Goal: Task Accomplishment & Management: Manage account settings

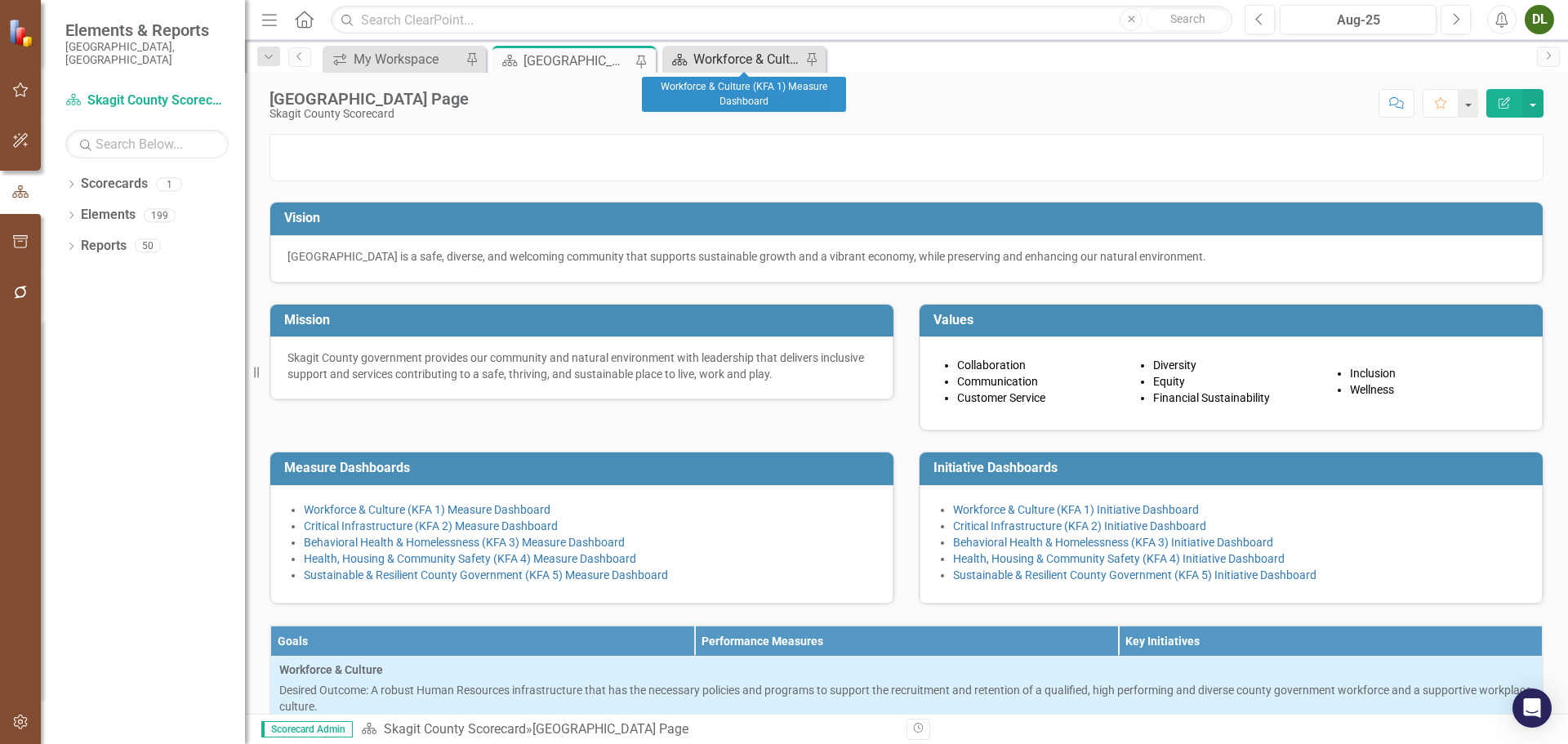
click at [759, 53] on div "Workforce & Culture (KFA 1) Measure Dashboard" at bounding box center [747, 59] width 108 height 20
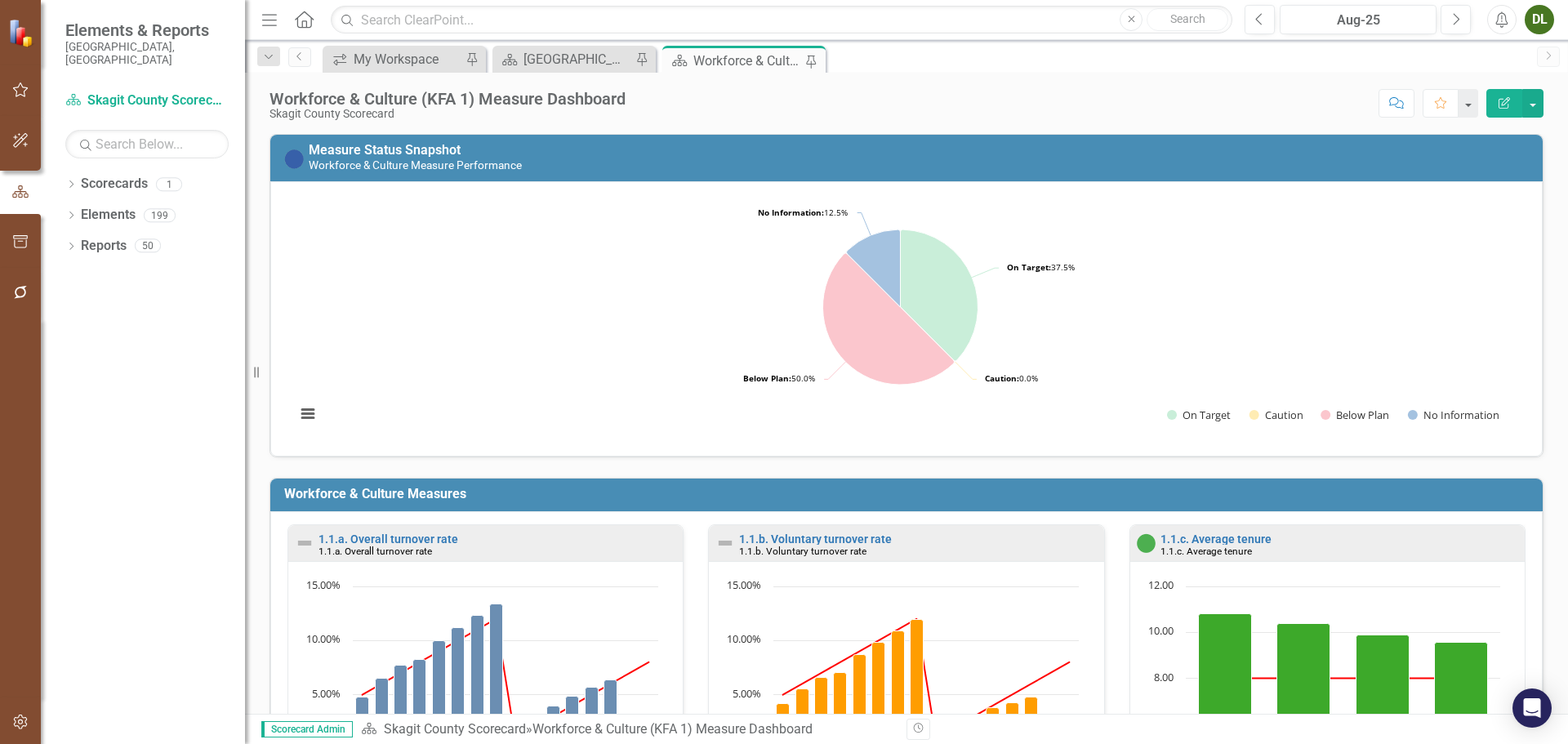
click at [566, 70] on div "Scorecard Skagit County Landing Page Pin" at bounding box center [574, 59] width 163 height 27
click at [567, 60] on div "[GEOGRAPHIC_DATA] Page" at bounding box center [577, 59] width 108 height 20
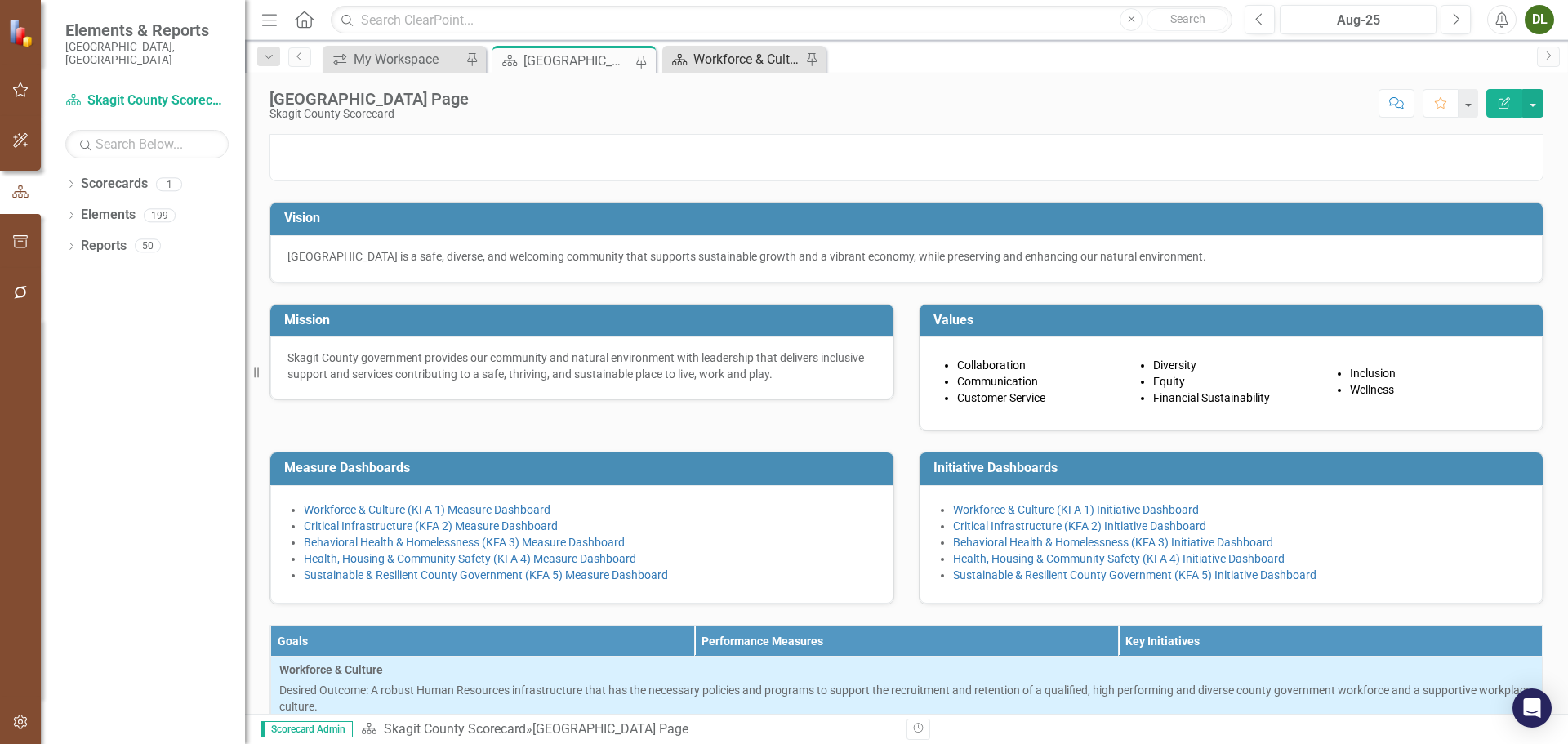
click at [720, 61] on div "Workforce & Culture (KFA 1) Measure Dashboard" at bounding box center [747, 59] width 108 height 20
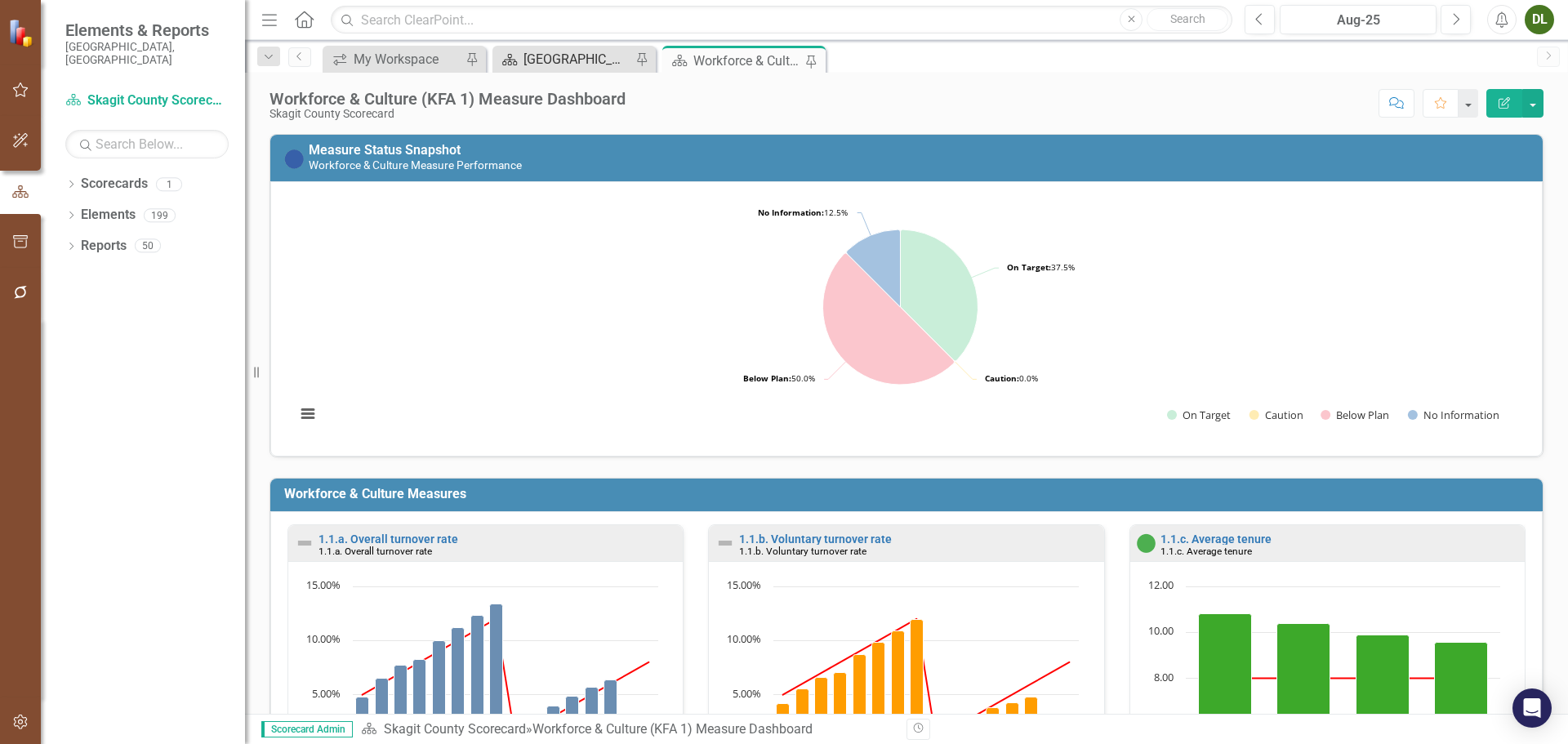
click at [562, 54] on div "[GEOGRAPHIC_DATA] Page" at bounding box center [577, 59] width 108 height 20
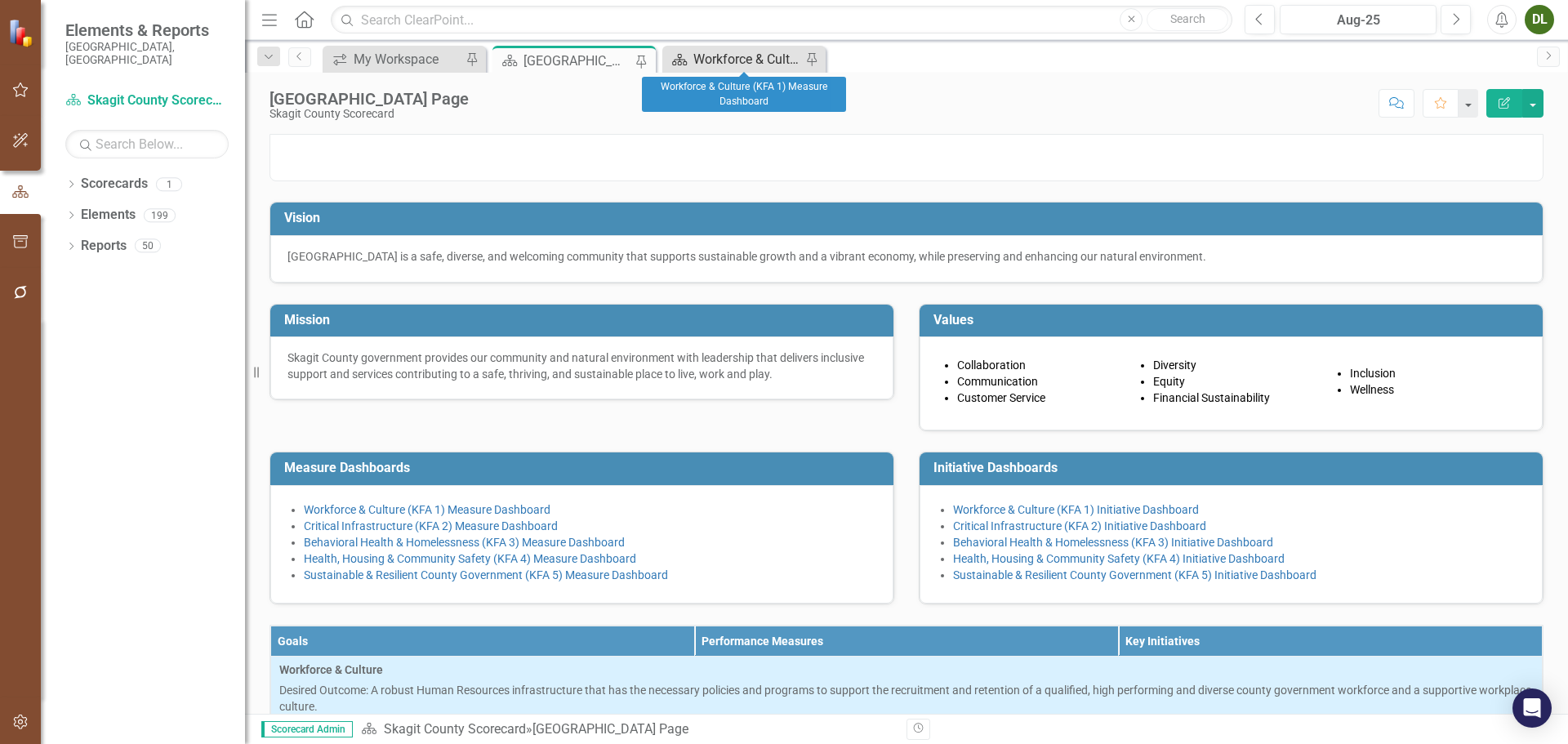
click at [746, 53] on div "Workforce & Culture (KFA 1) Measure Dashboard" at bounding box center [747, 59] width 108 height 20
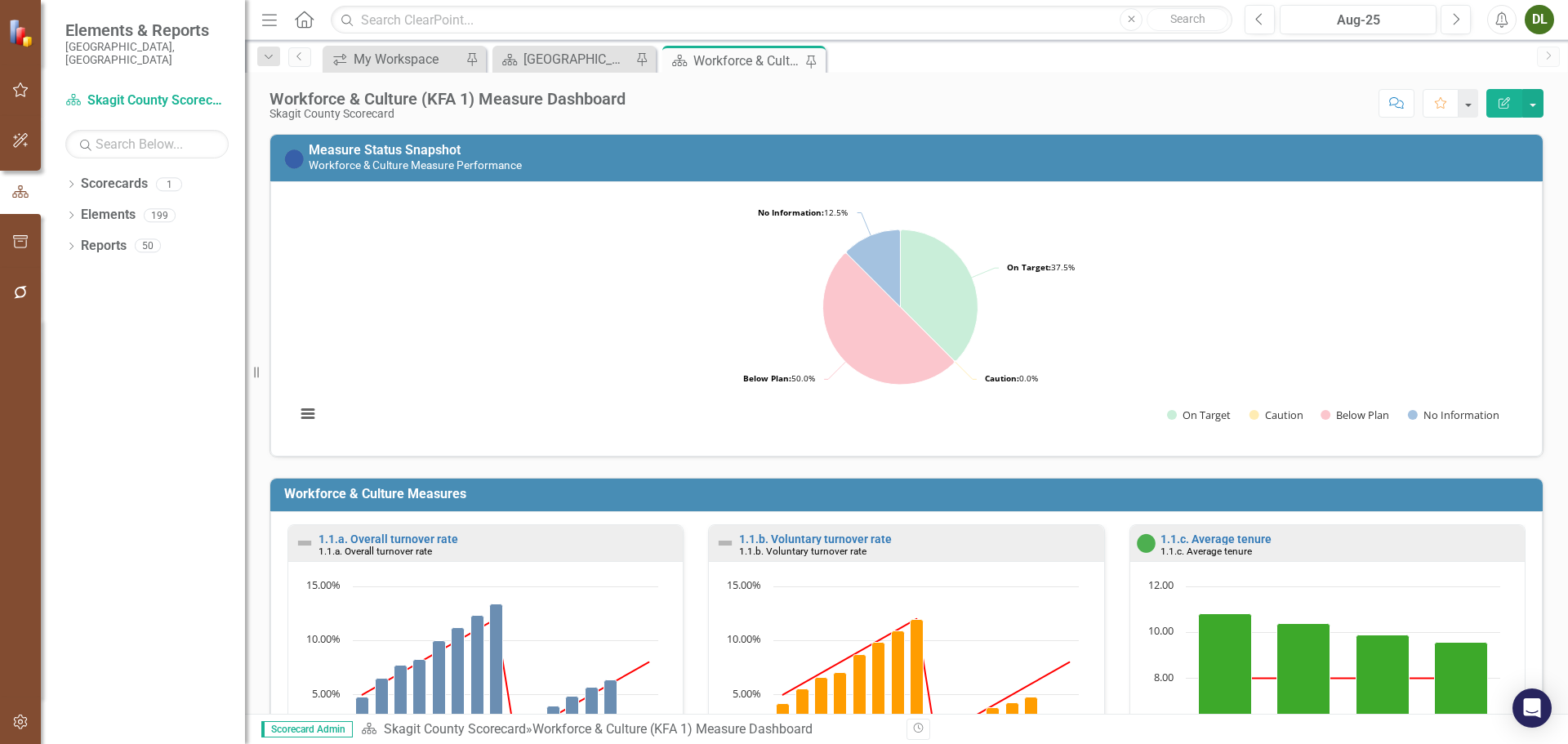
click at [594, 43] on div "Dropdown Search icon.workspace My Workspace Pin Scorecard Skagit County Landing…" at bounding box center [906, 56] width 1323 height 32
click at [591, 54] on div "[GEOGRAPHIC_DATA] Page" at bounding box center [577, 59] width 108 height 20
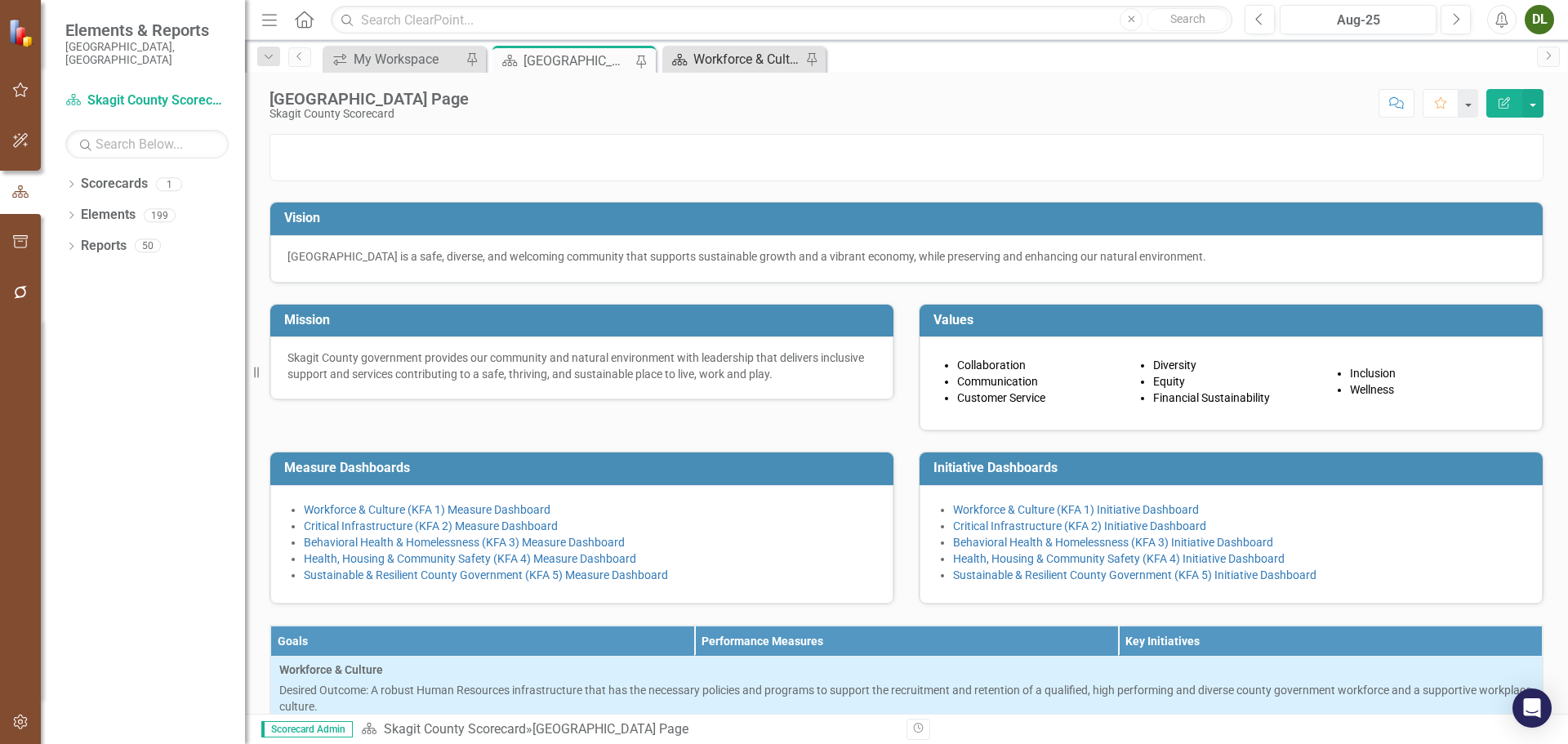
click at [751, 64] on div "Workforce & Culture (KFA 1) Measure Dashboard" at bounding box center [747, 59] width 108 height 20
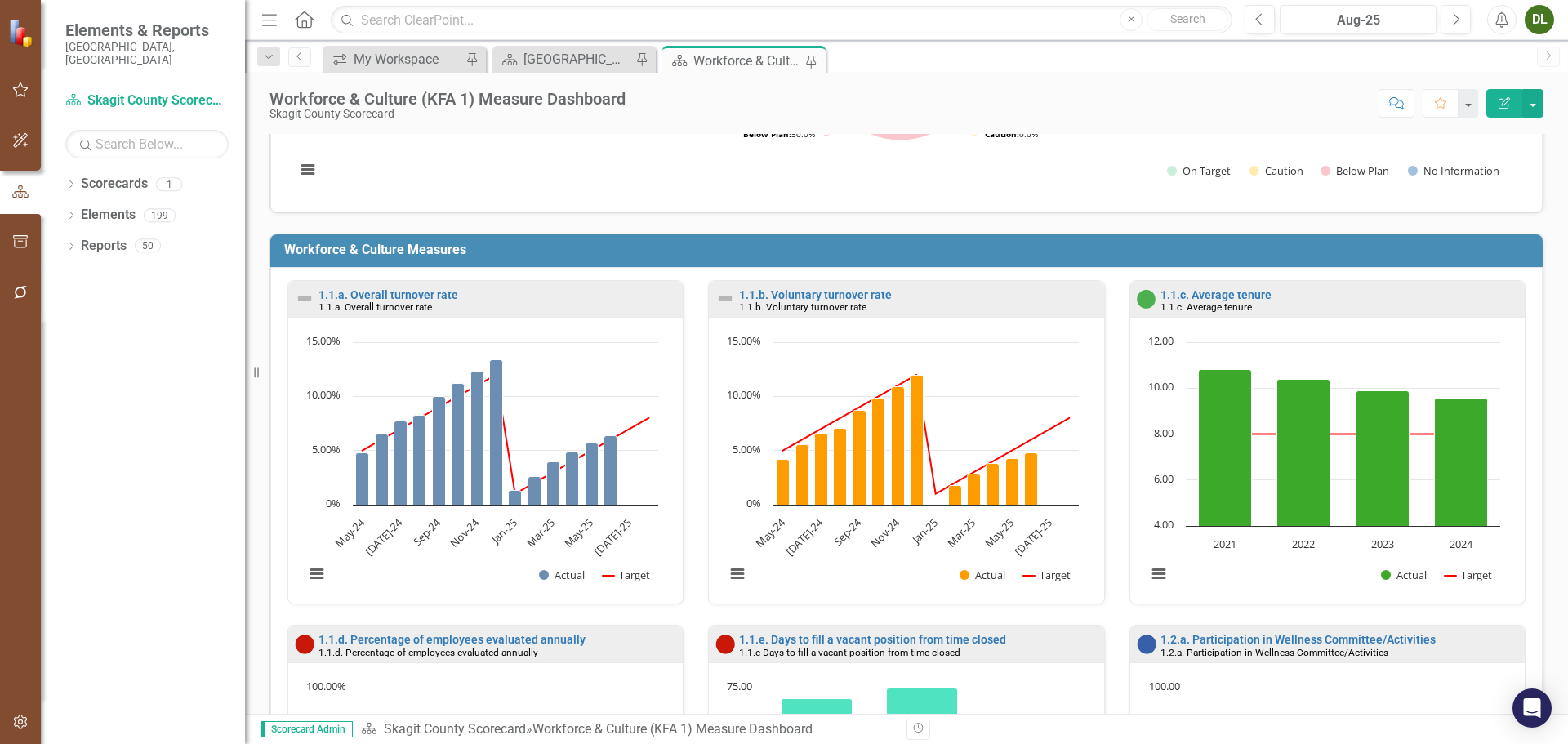
scroll to position [245, 0]
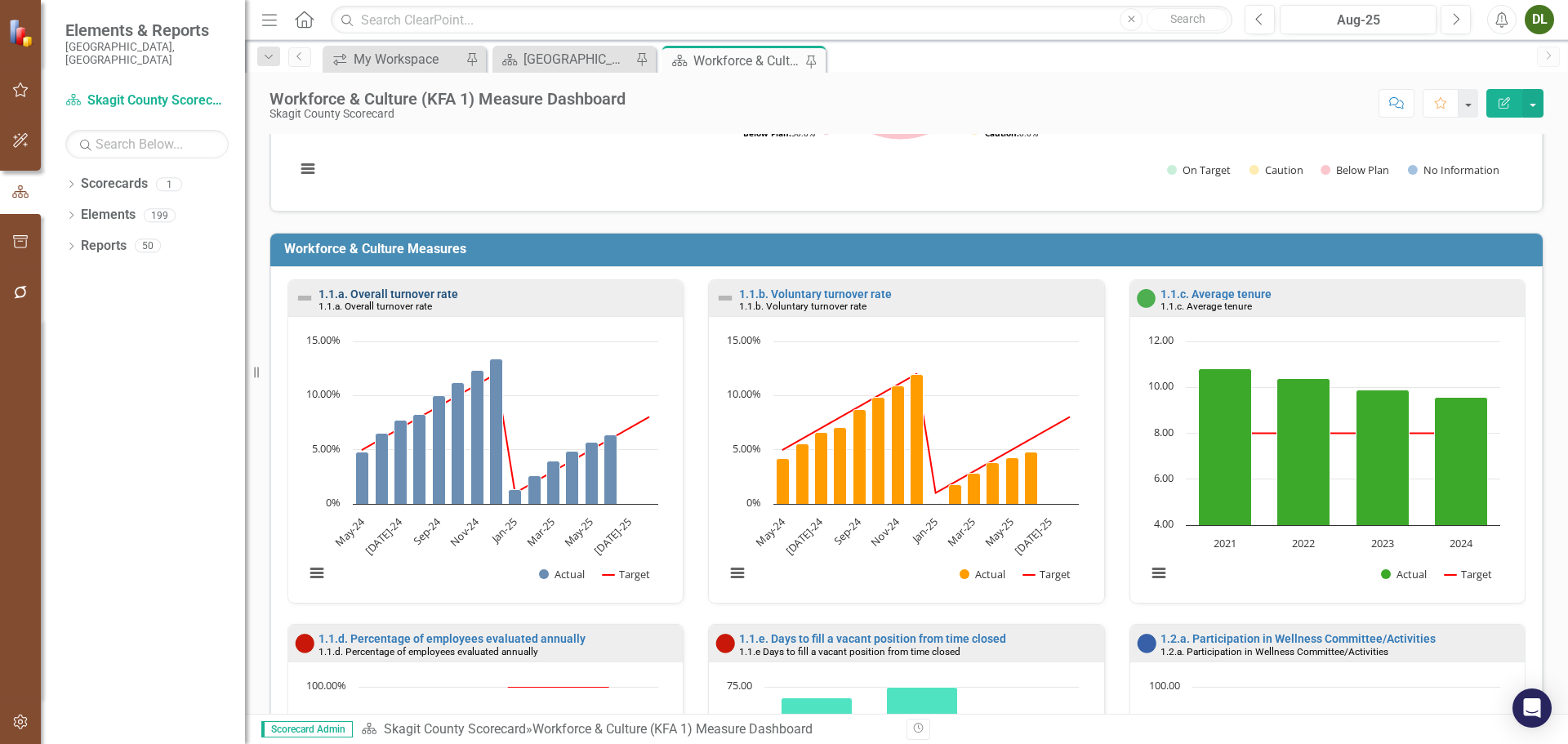
click at [405, 290] on link "1.1.a. Overall turnover rate" at bounding box center [387, 294] width 139 height 13
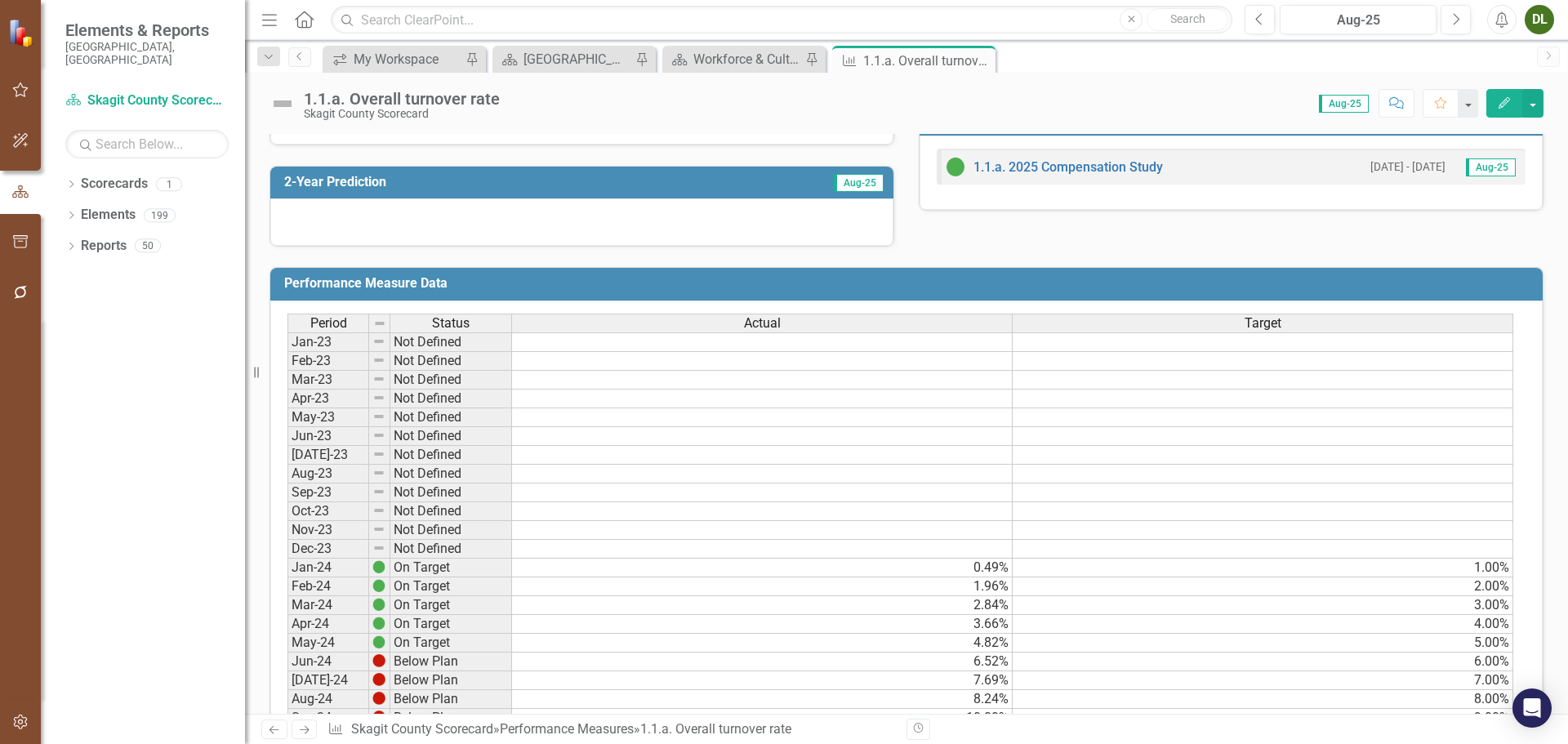
scroll to position [930, 0]
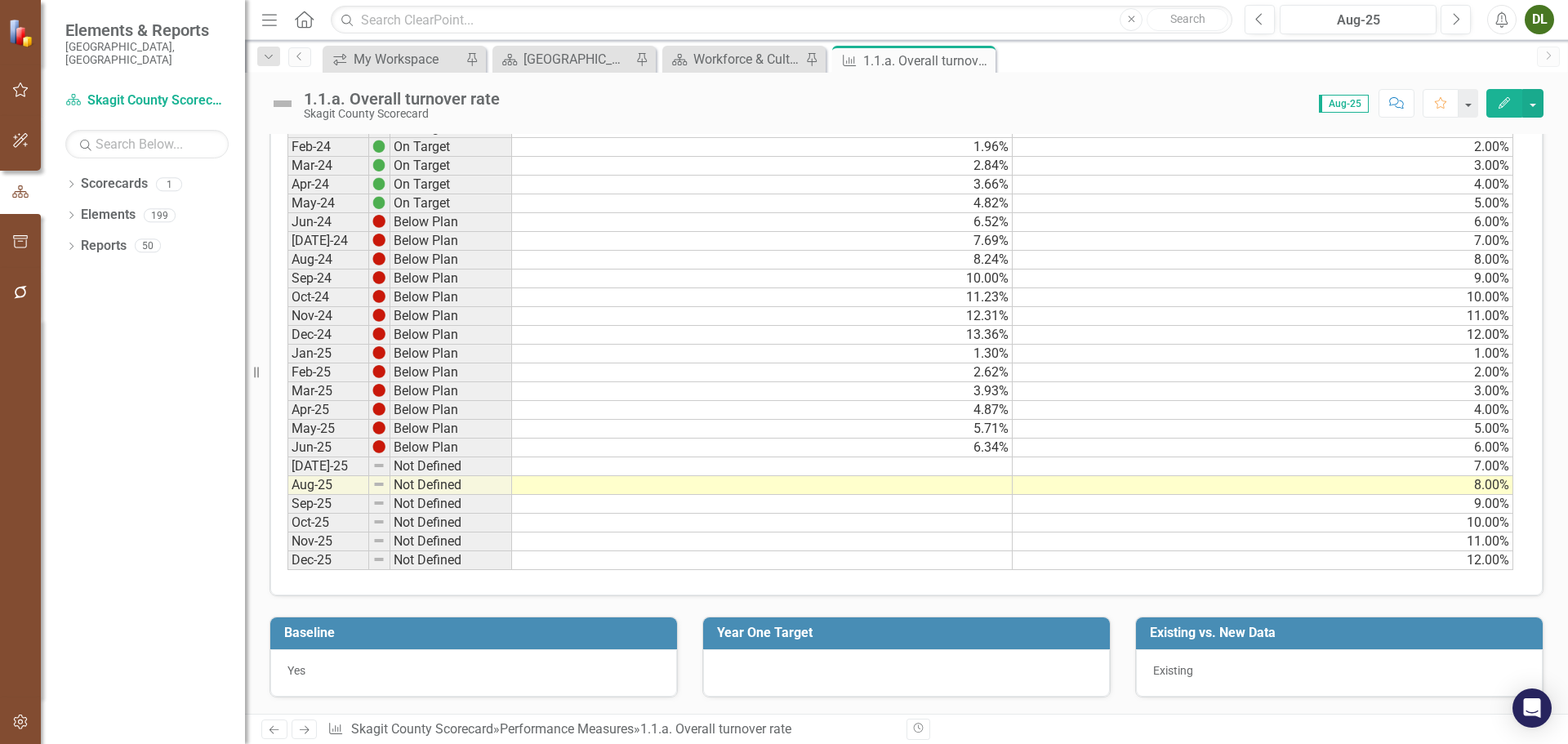
click at [983, 353] on td "1.30%" at bounding box center [762, 353] width 500 height 18
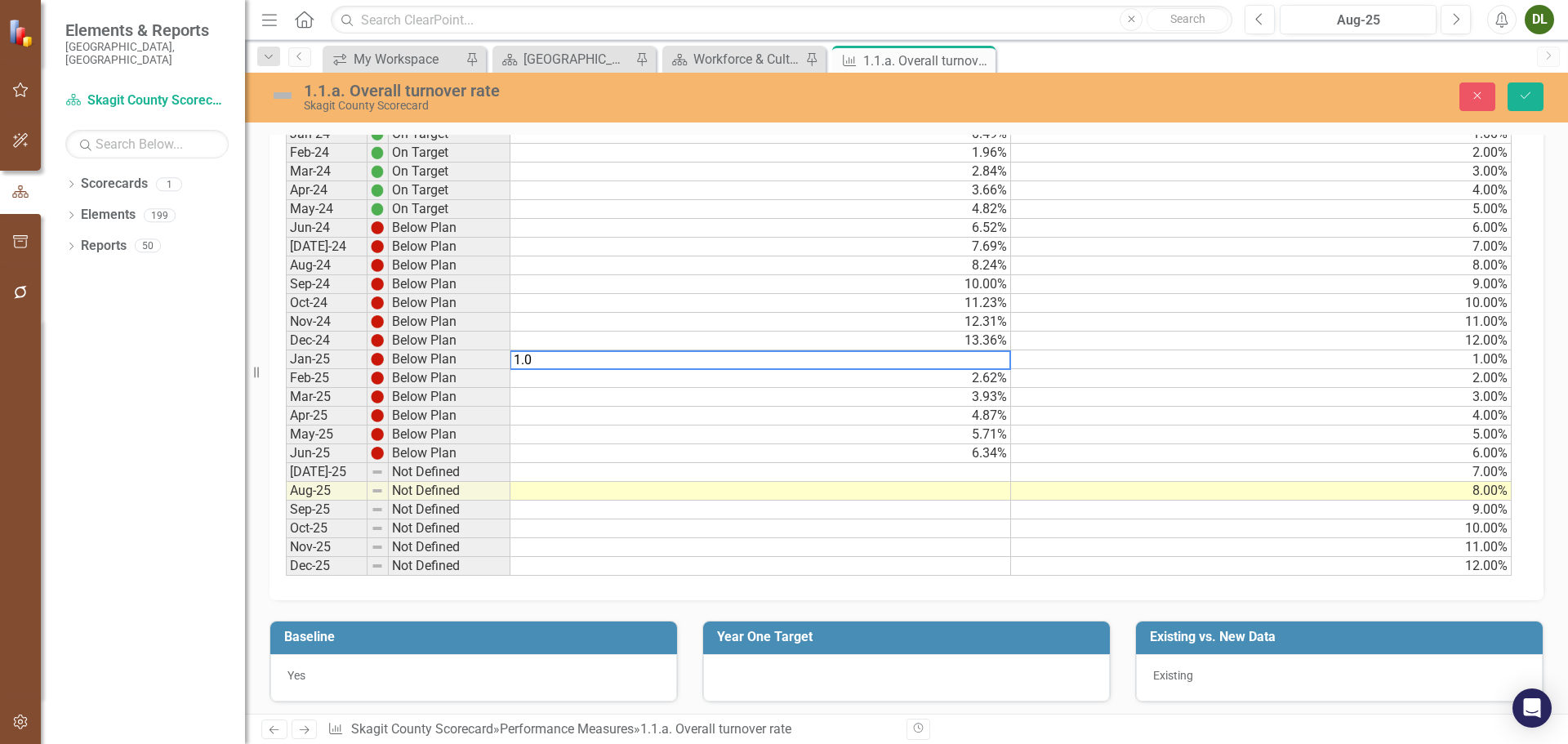
scroll to position [935, 0]
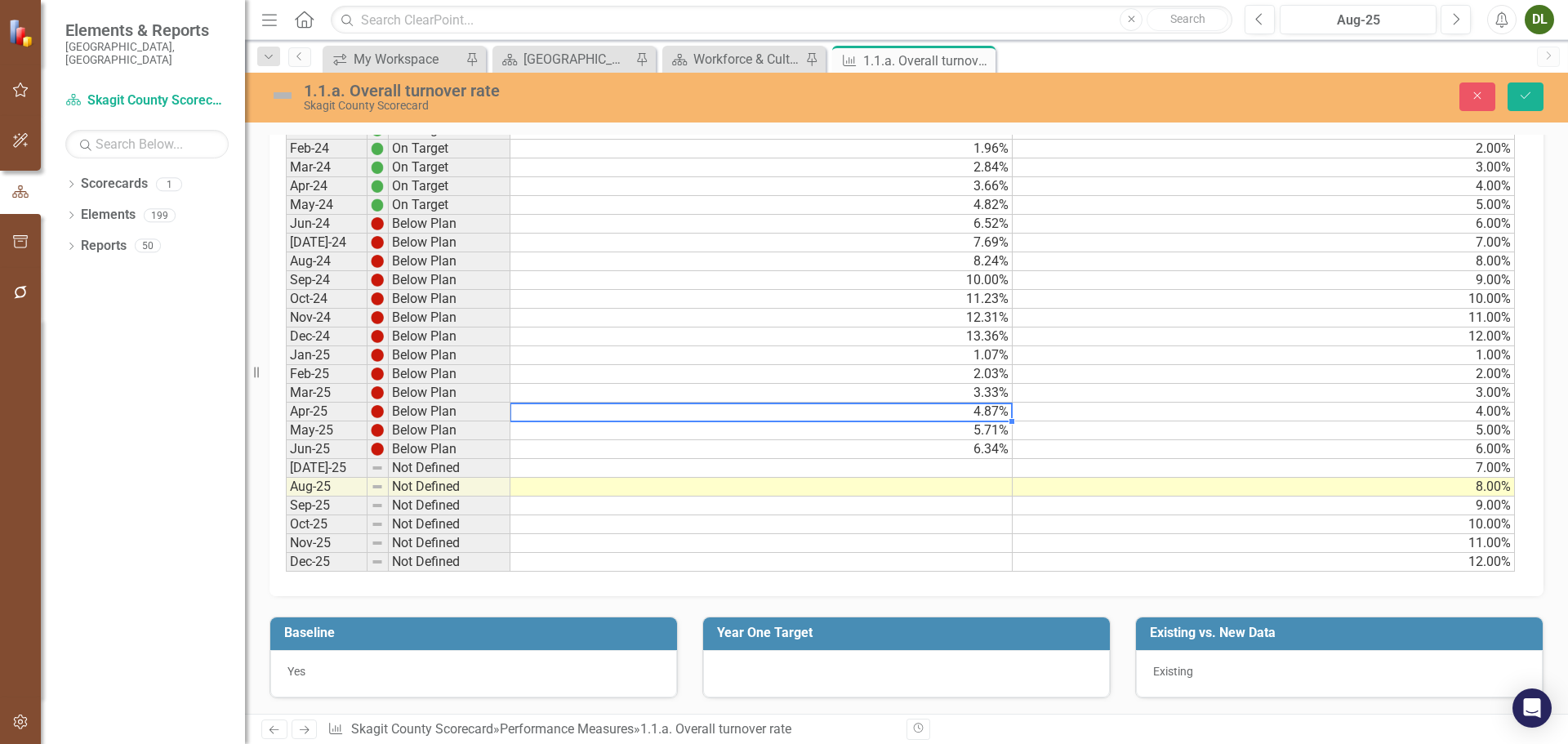
click at [983, 408] on td "4.87%" at bounding box center [761, 411] width 502 height 18
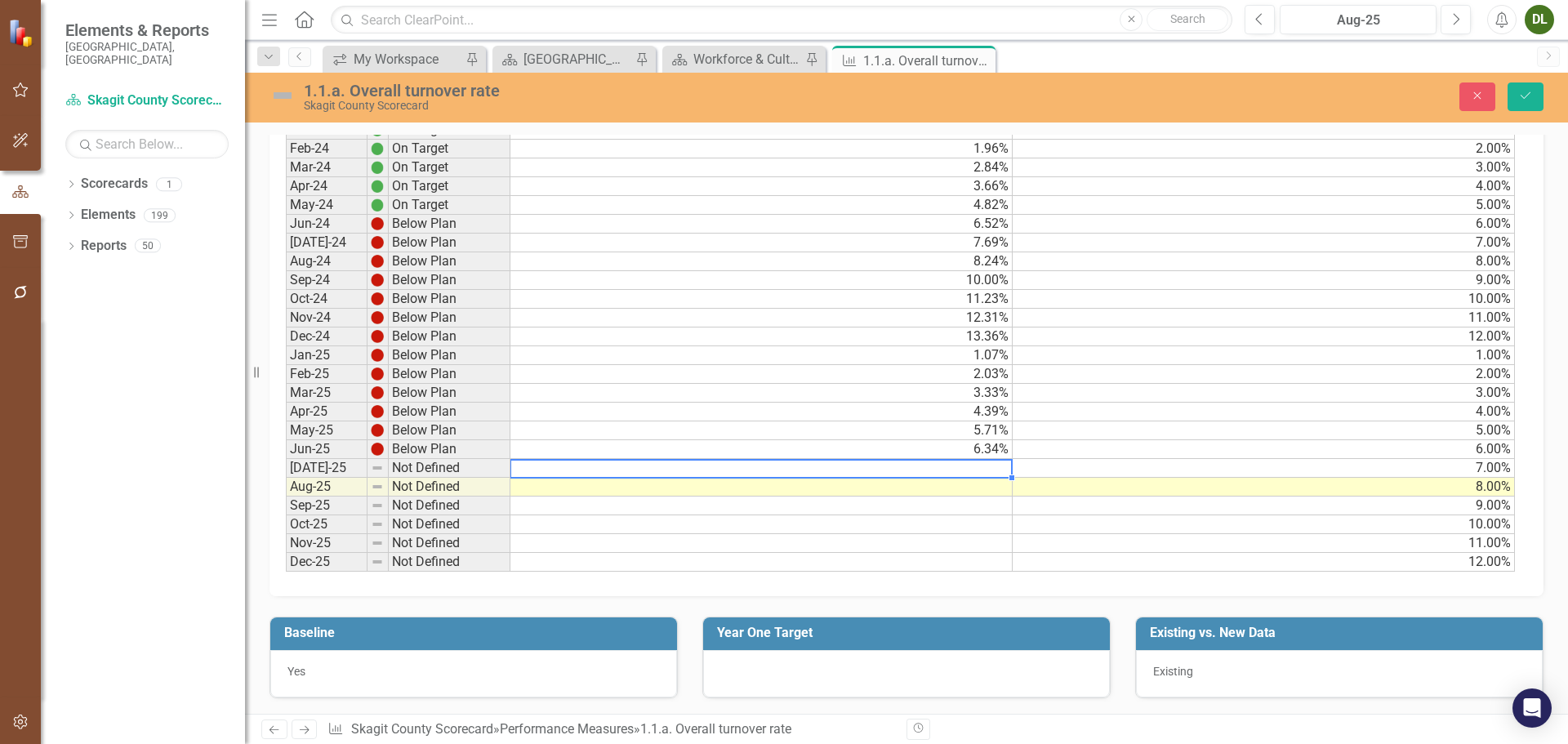
click at [947, 468] on td at bounding box center [761, 468] width 502 height 18
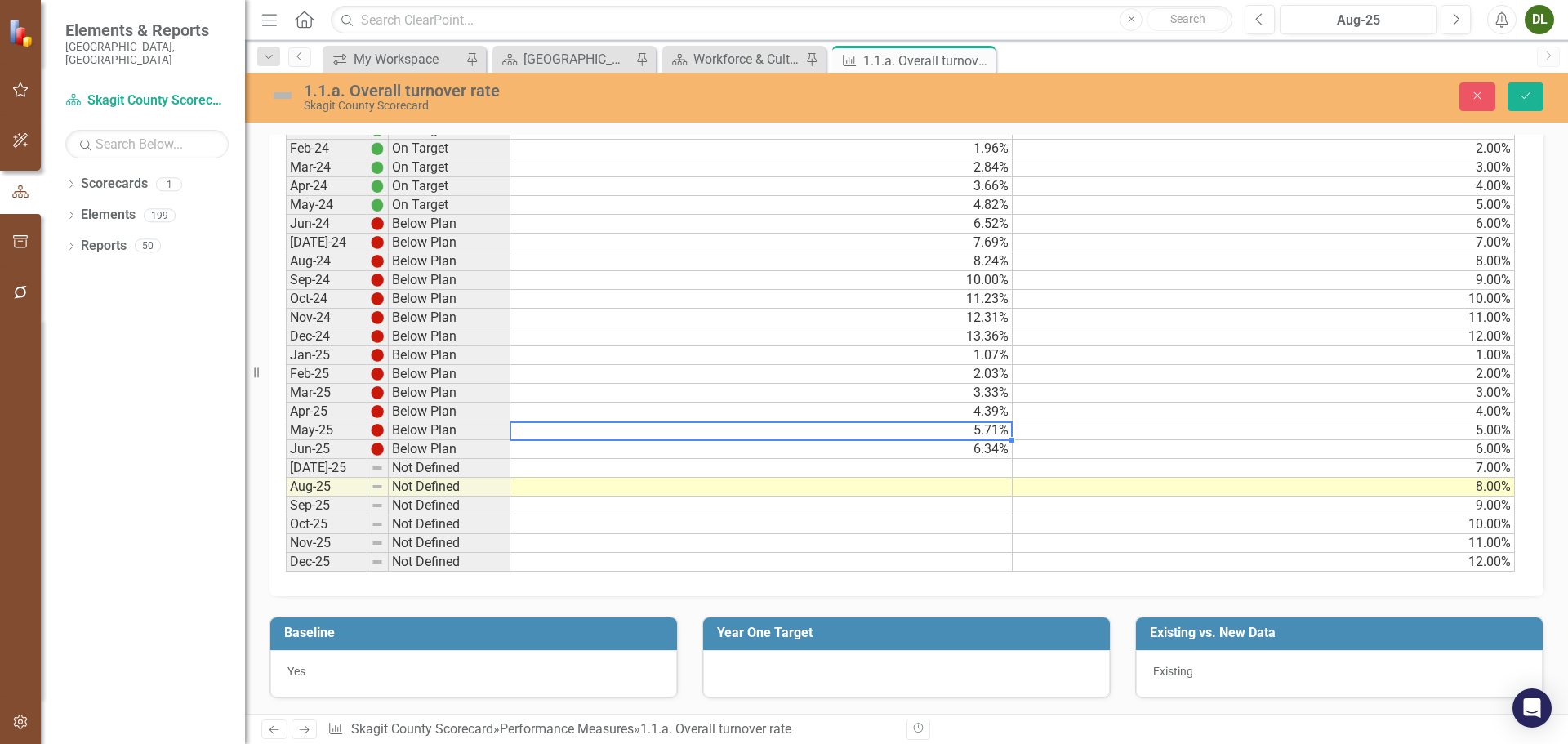
click at [983, 425] on td "5.71%" at bounding box center [761, 430] width 502 height 18
drag, startPoint x: 985, startPoint y: 456, endPoint x: 993, endPoint y: 453, distance: 8.5
click at [985, 456] on td "6.34%" at bounding box center [761, 449] width 502 height 18
click at [993, 453] on td "6.34%" at bounding box center [761, 449] width 502 height 18
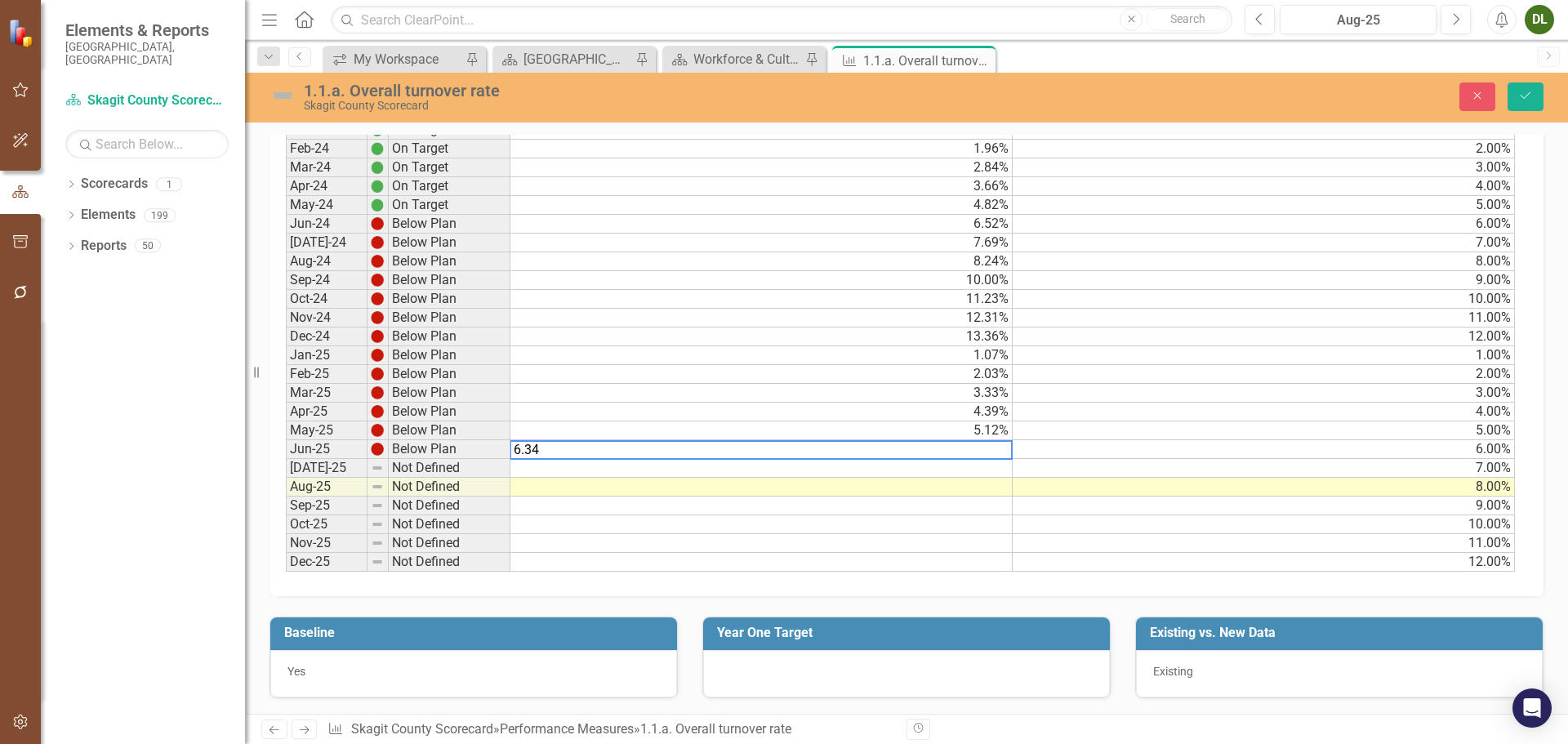
click at [993, 453] on textarea "6.34" at bounding box center [761, 450] width 503 height 19
type textarea "6.10"
click at [968, 465] on td at bounding box center [761, 468] width 502 height 18
type textarea "6.83"
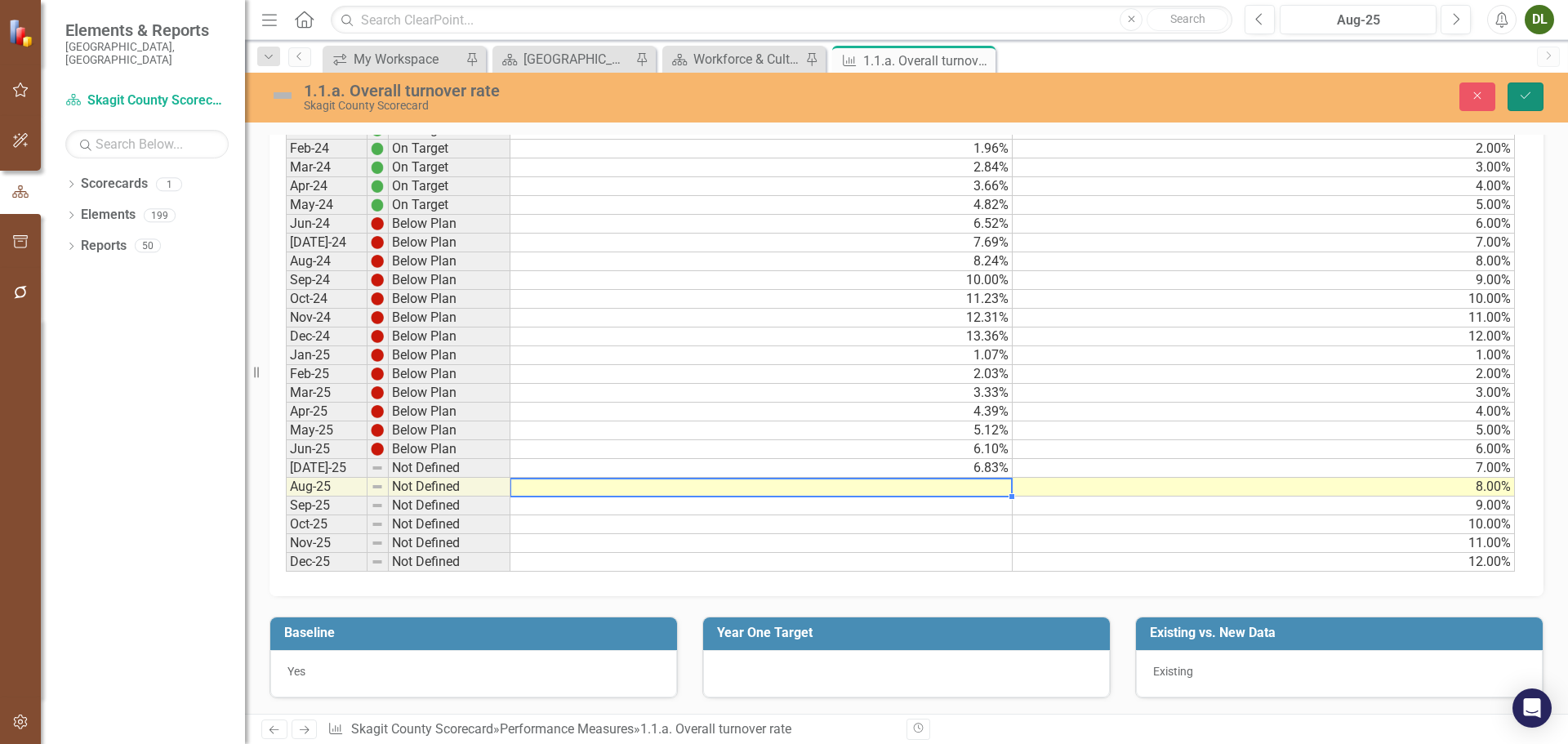
click at [1529, 82] on button "Save" at bounding box center [1525, 96] width 36 height 29
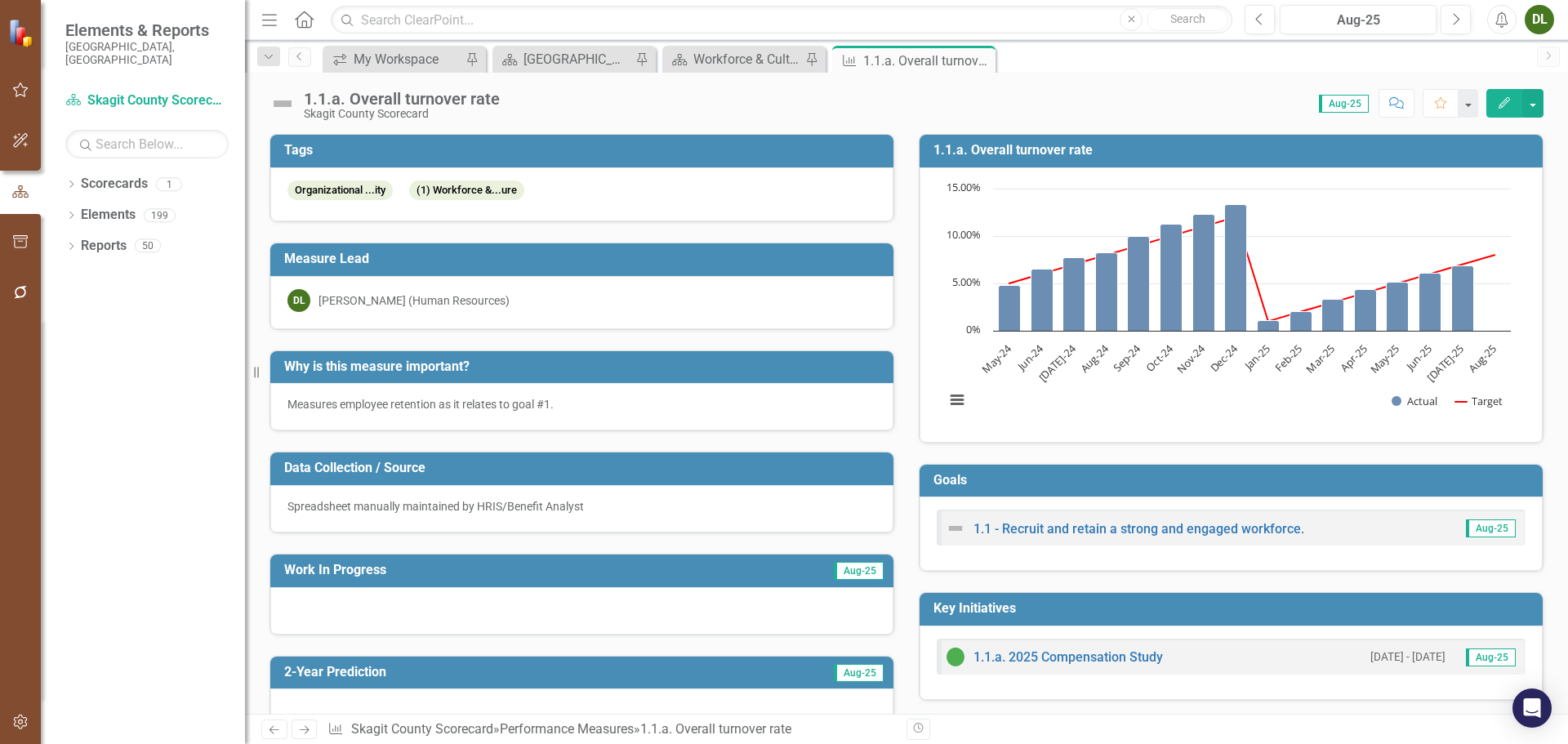
click at [1502, 103] on icon "Edit" at bounding box center [1504, 103] width 15 height 11
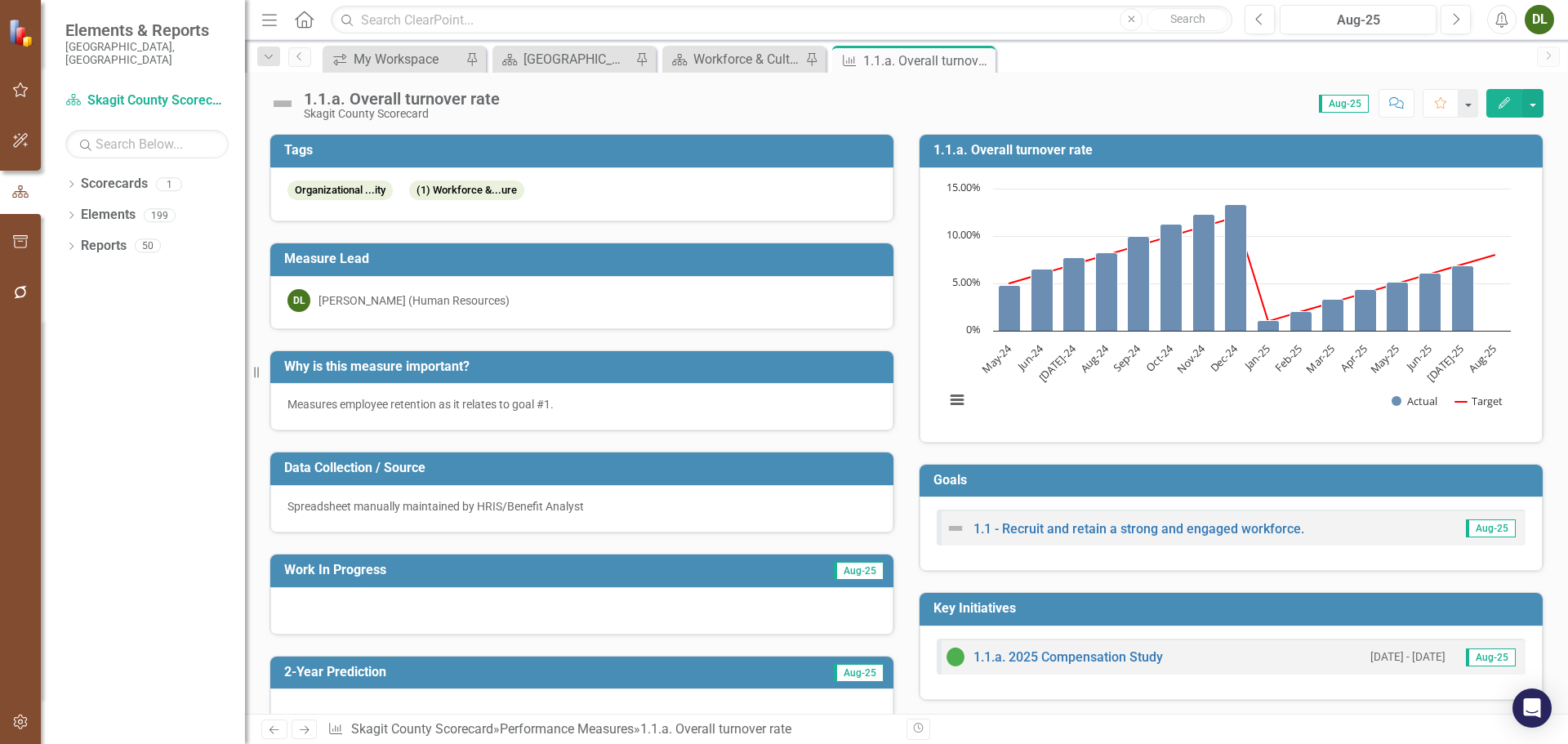
click at [1501, 101] on icon "Edit" at bounding box center [1504, 103] width 15 height 11
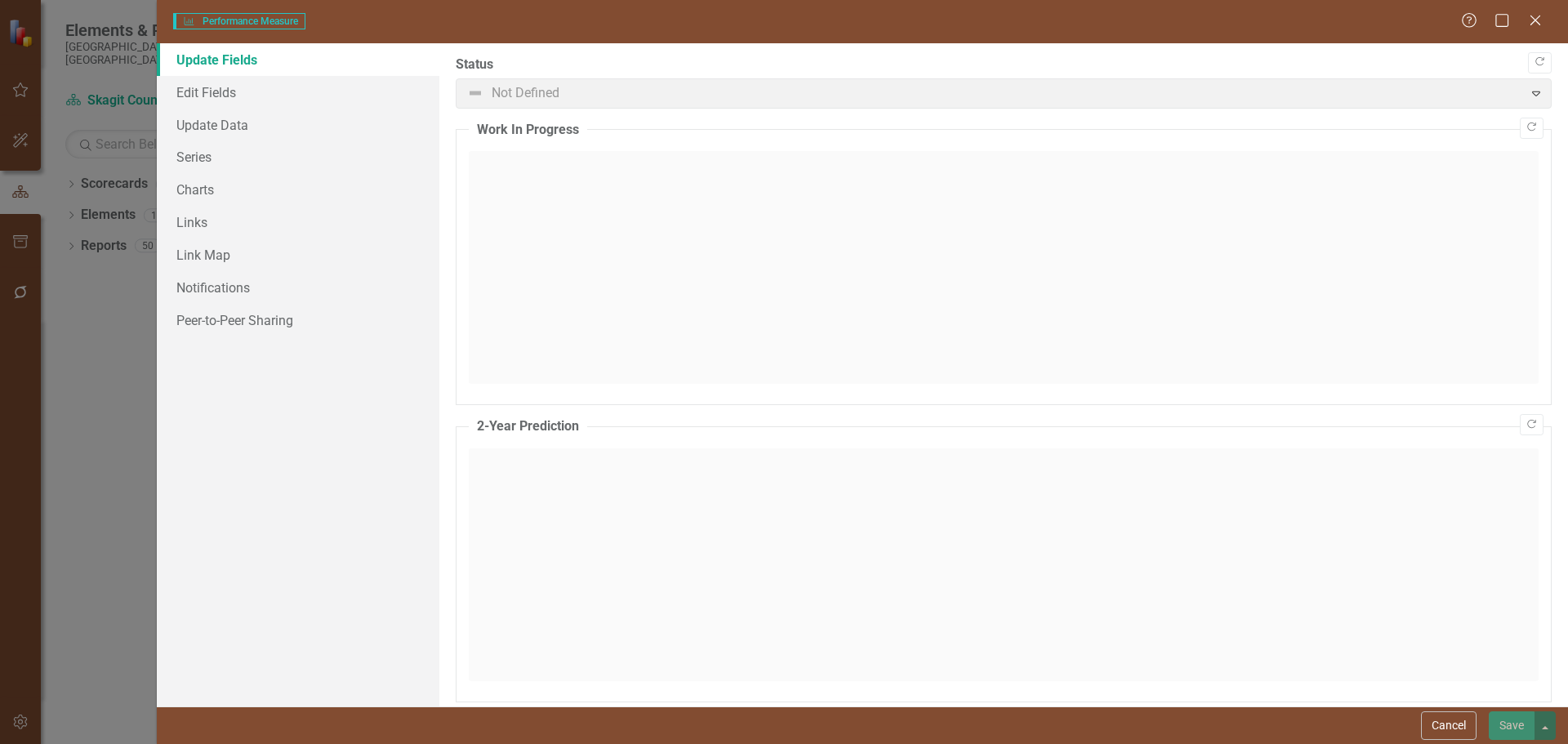
click at [543, 94] on span "Not Defined Expand" at bounding box center [1004, 93] width 1096 height 30
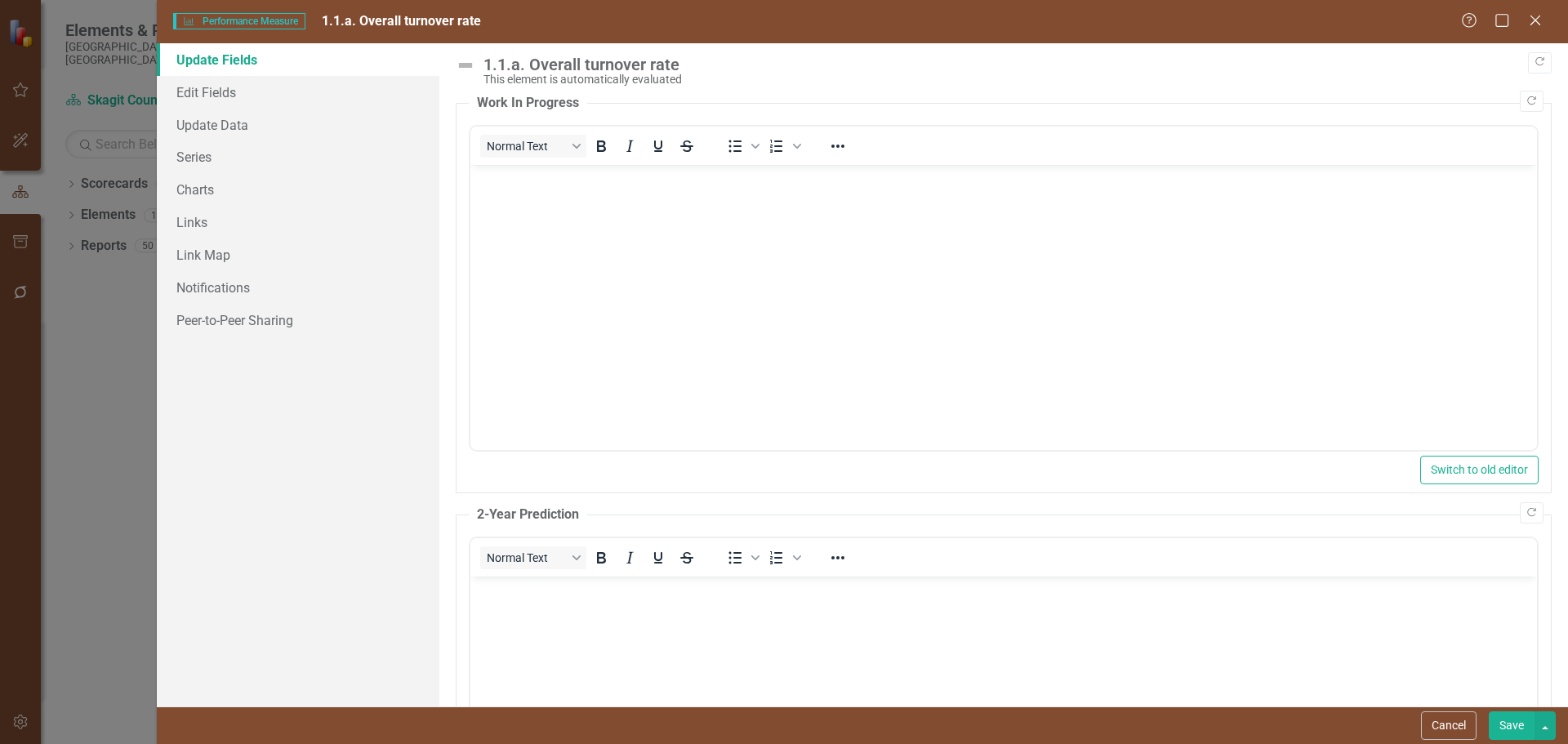
click at [468, 65] on img at bounding box center [465, 65] width 19 height 19
click at [1534, 57] on icon "Copy Forward" at bounding box center [1540, 61] width 12 height 10
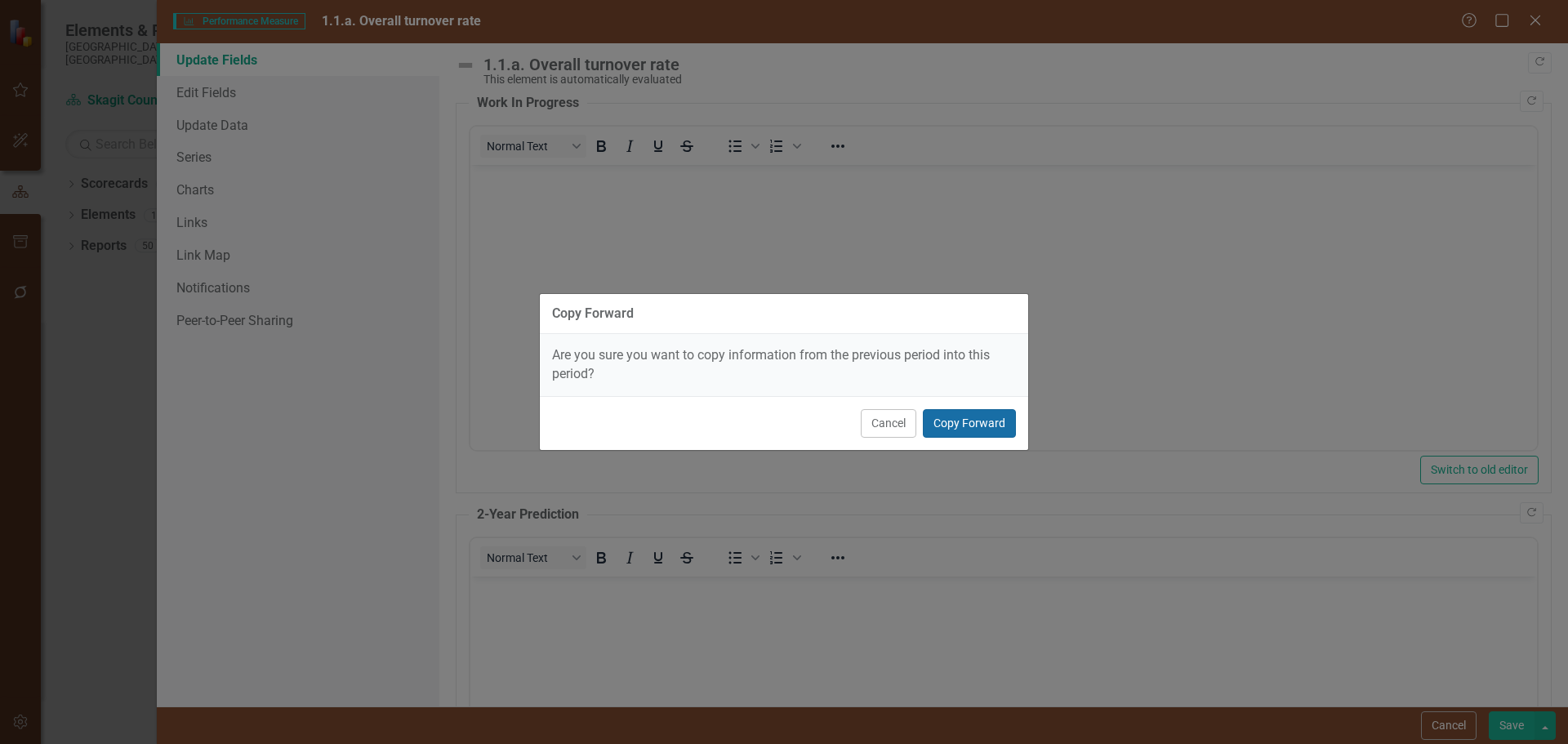
click at [977, 425] on button "Copy Forward" at bounding box center [969, 423] width 93 height 29
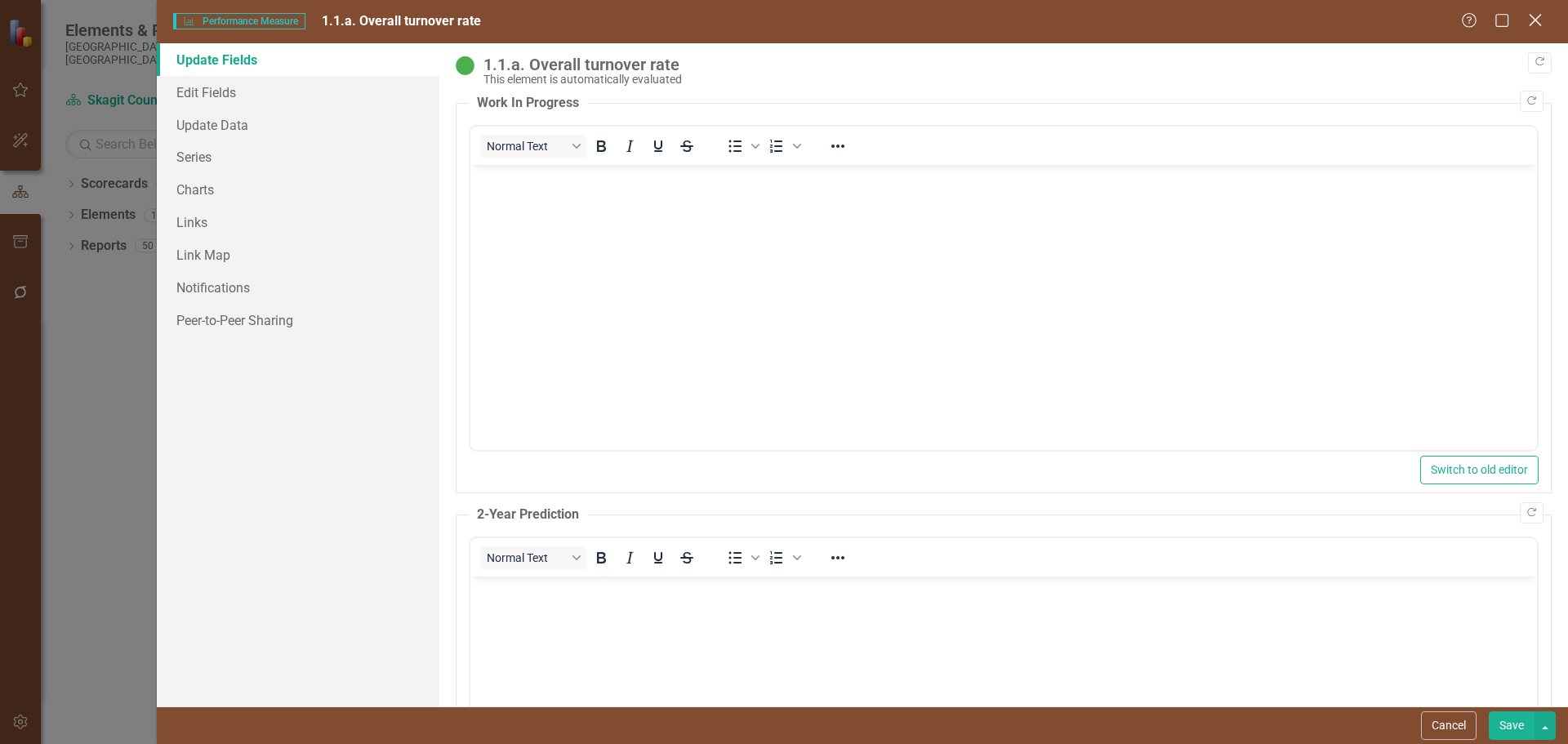
click at [1543, 18] on icon "Close" at bounding box center [1535, 20] width 20 height 16
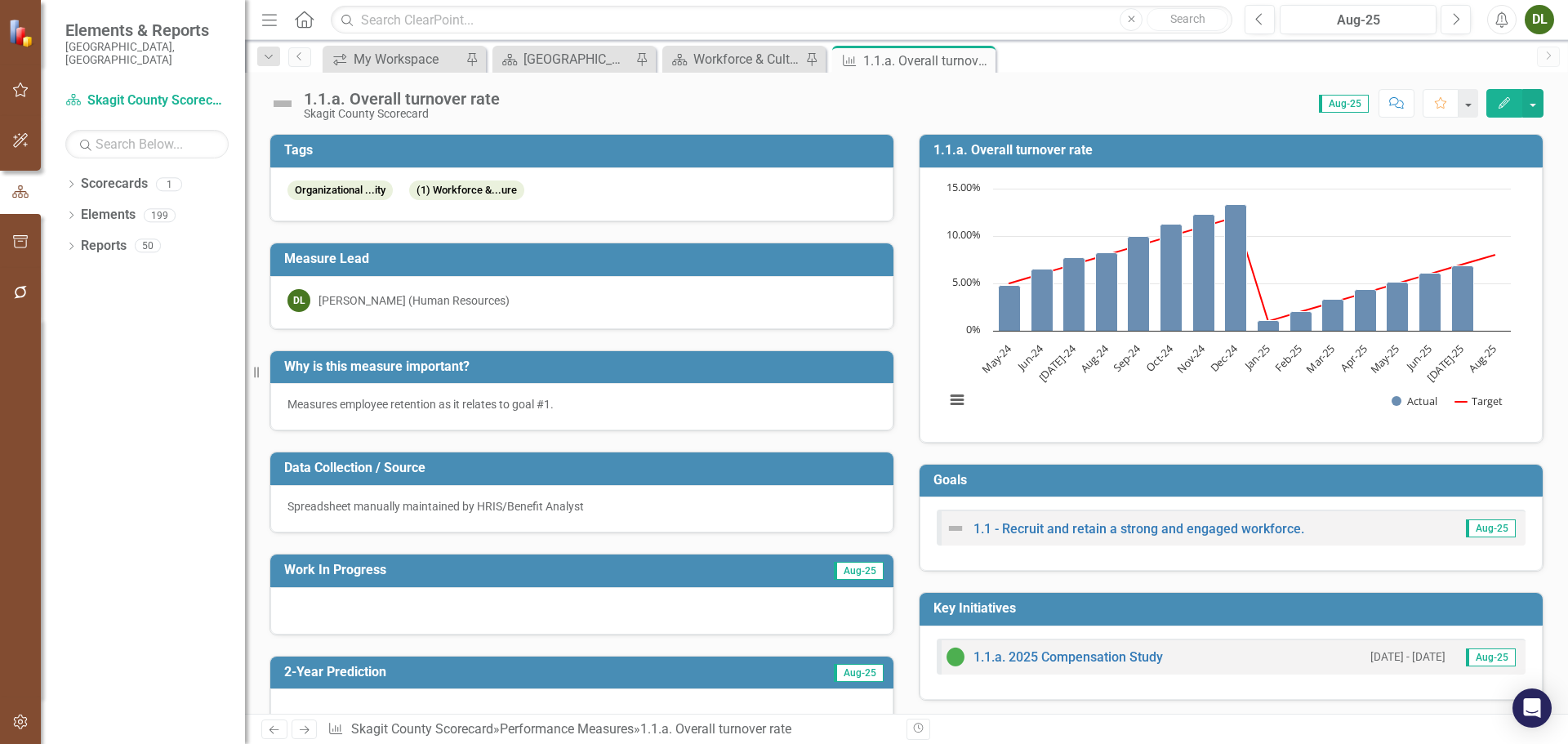
click at [1493, 101] on button "Edit" at bounding box center [1504, 103] width 36 height 29
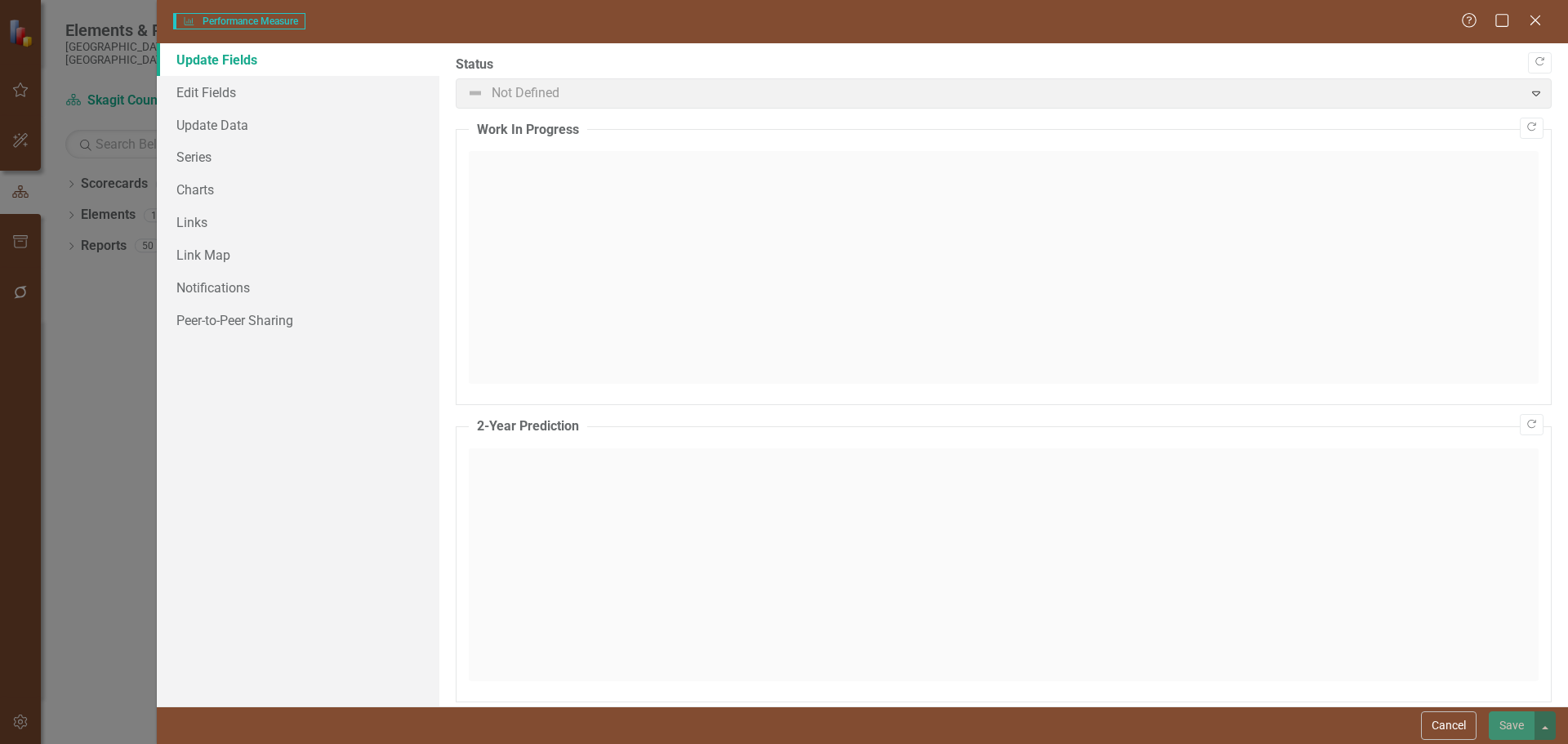
click at [1526, 93] on span "Not Defined Expand" at bounding box center [1004, 93] width 1096 height 30
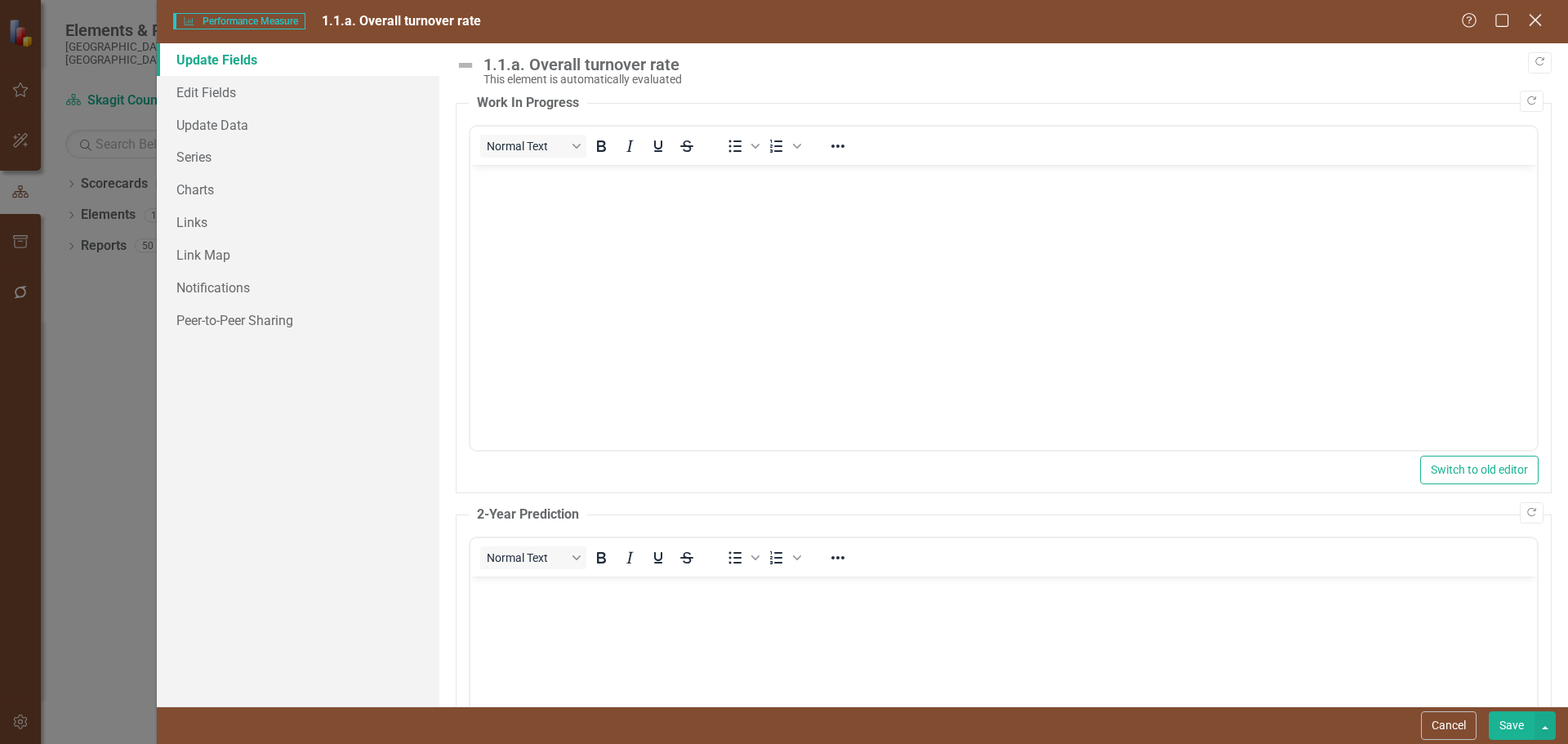
click at [1531, 21] on icon "Close" at bounding box center [1535, 20] width 20 height 16
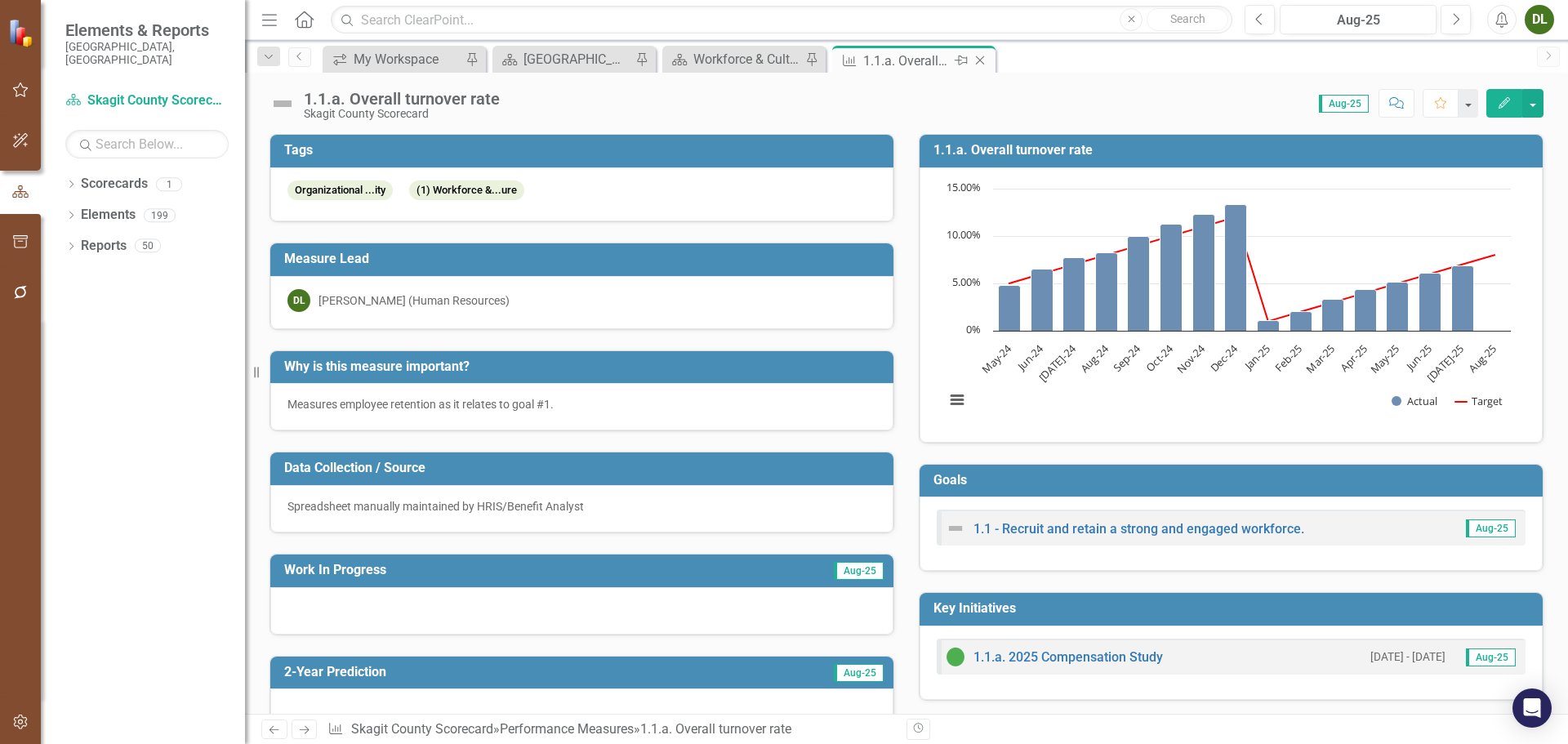
click at [984, 62] on icon "Close" at bounding box center [980, 60] width 17 height 13
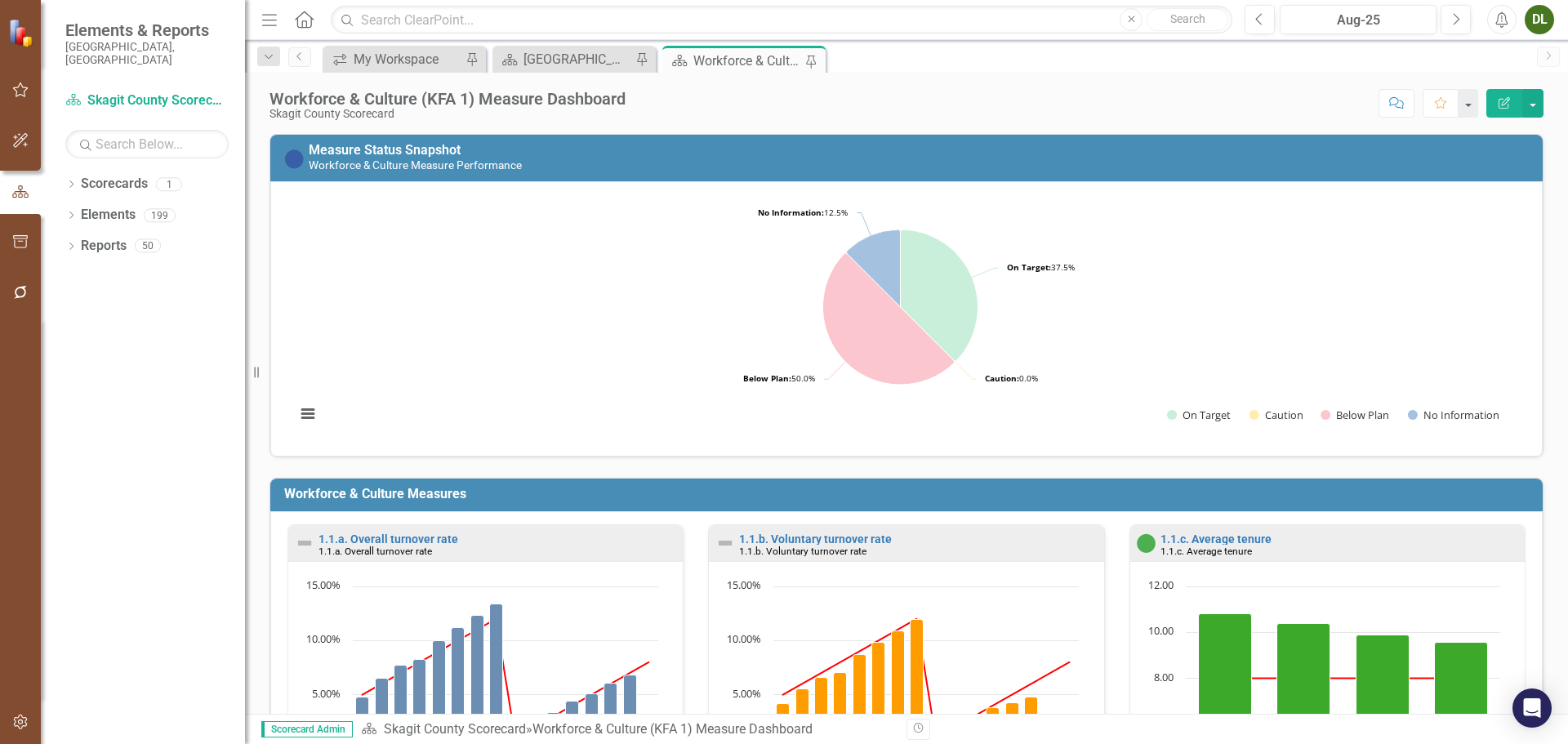
scroll to position [1, 0]
click at [437, 538] on link "1.1.a. Overall turnover rate" at bounding box center [387, 538] width 139 height 13
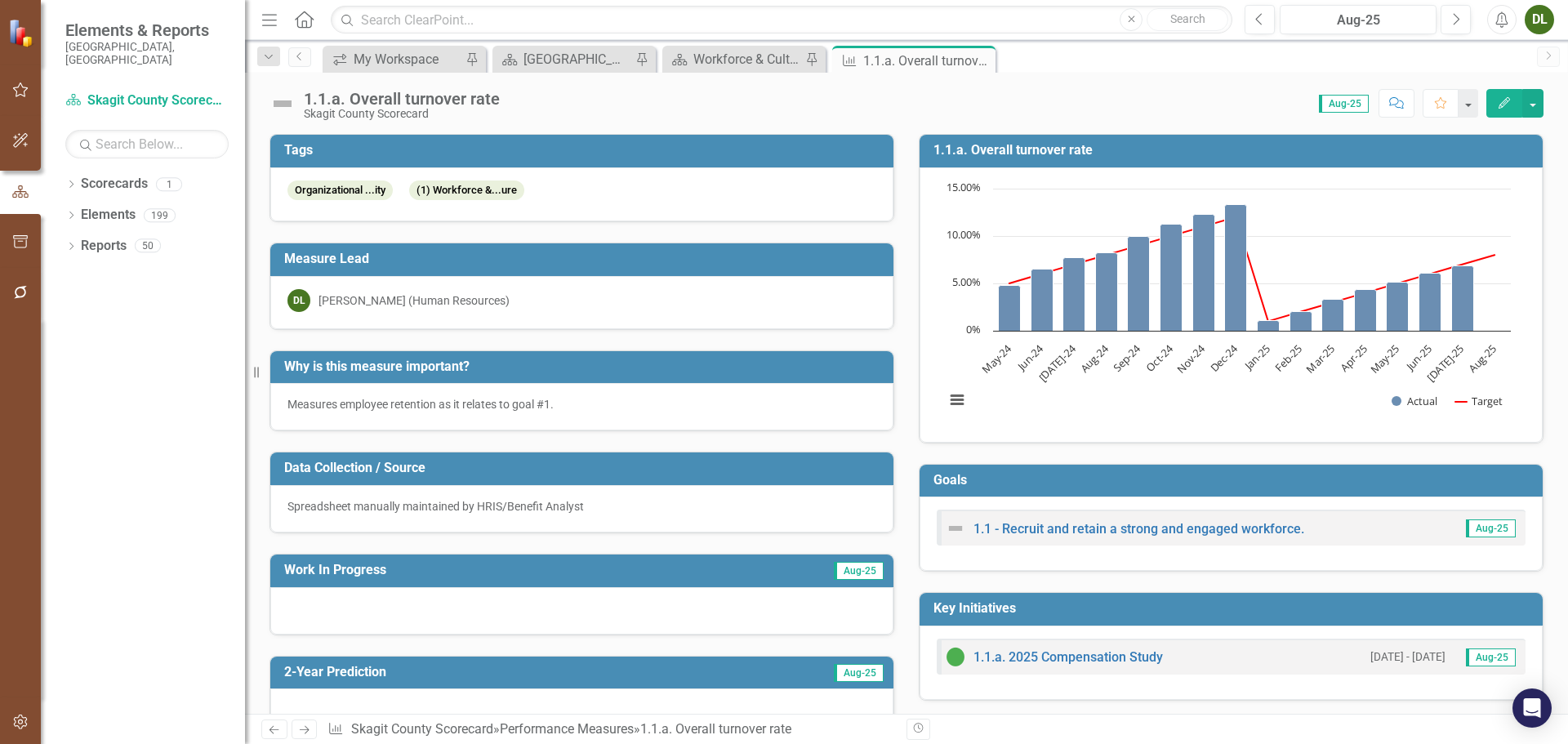
click at [293, 104] on img at bounding box center [282, 103] width 26 height 26
drag, startPoint x: 284, startPoint y: 103, endPoint x: 556, endPoint y: 109, distance: 272.1
click at [556, 109] on div "Score: 0.00 Aug-25 Completed Comment Favorite Edit" at bounding box center [1026, 103] width 1036 height 28
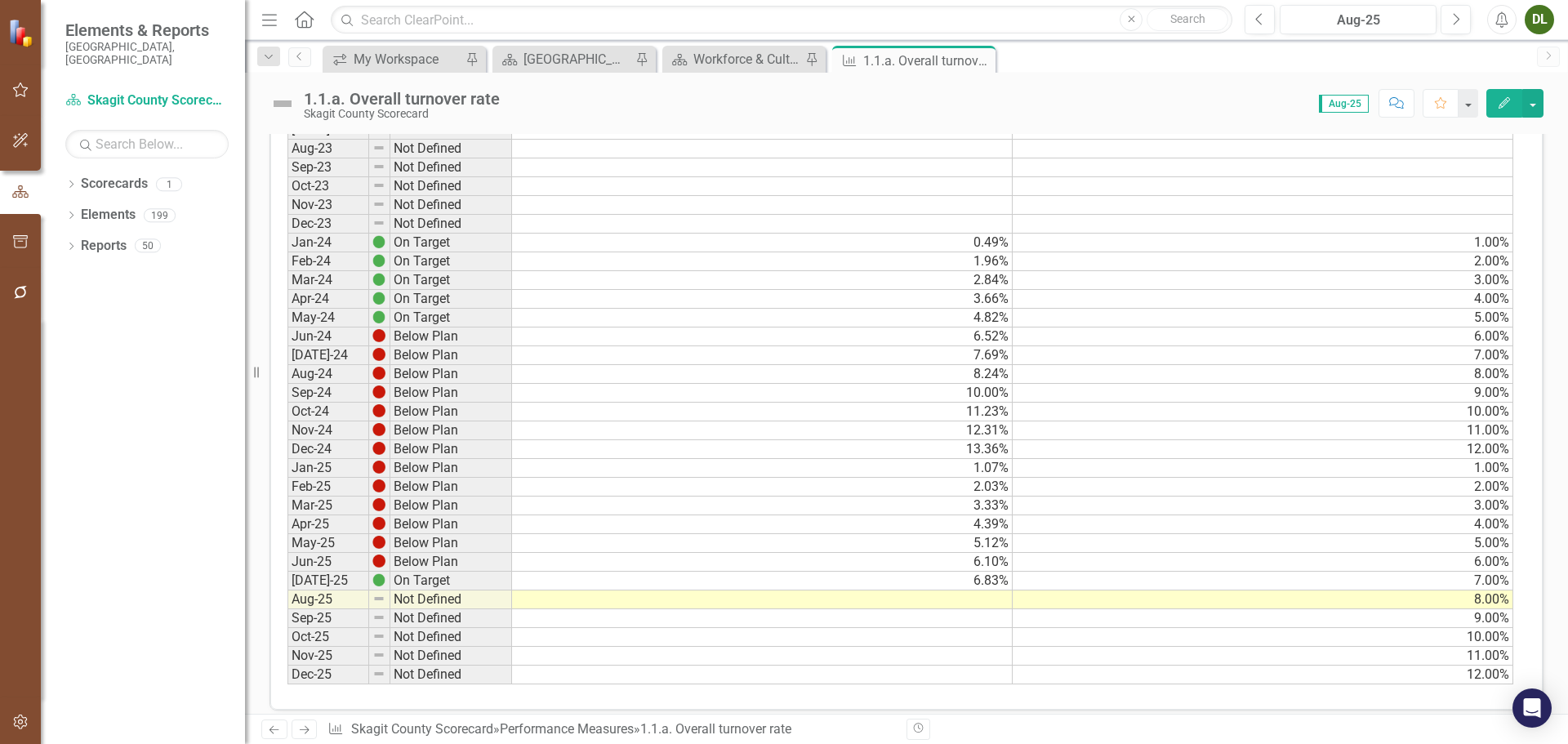
scroll to position [817, 0]
click at [982, 62] on icon at bounding box center [980, 60] width 9 height 9
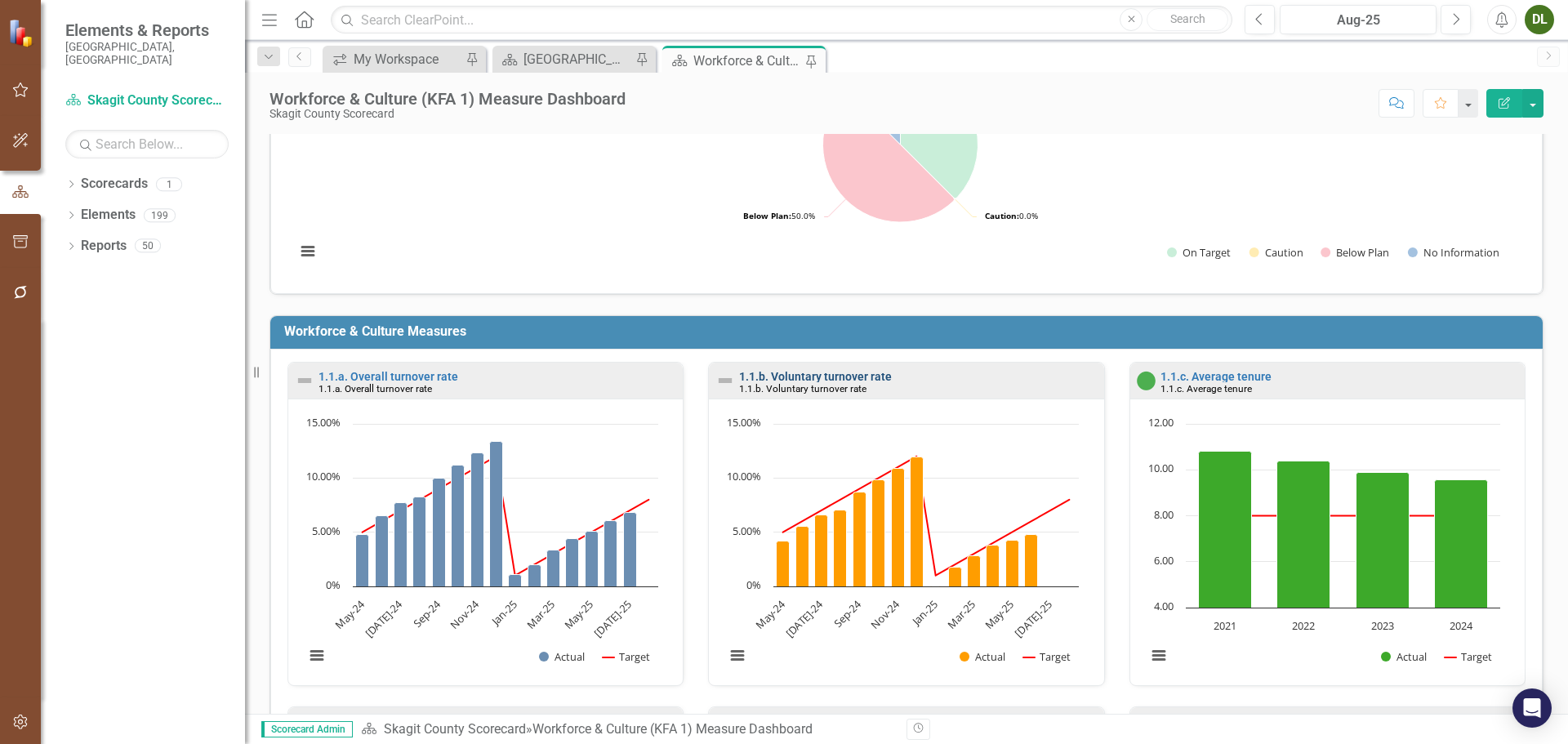
scroll to position [163, 0]
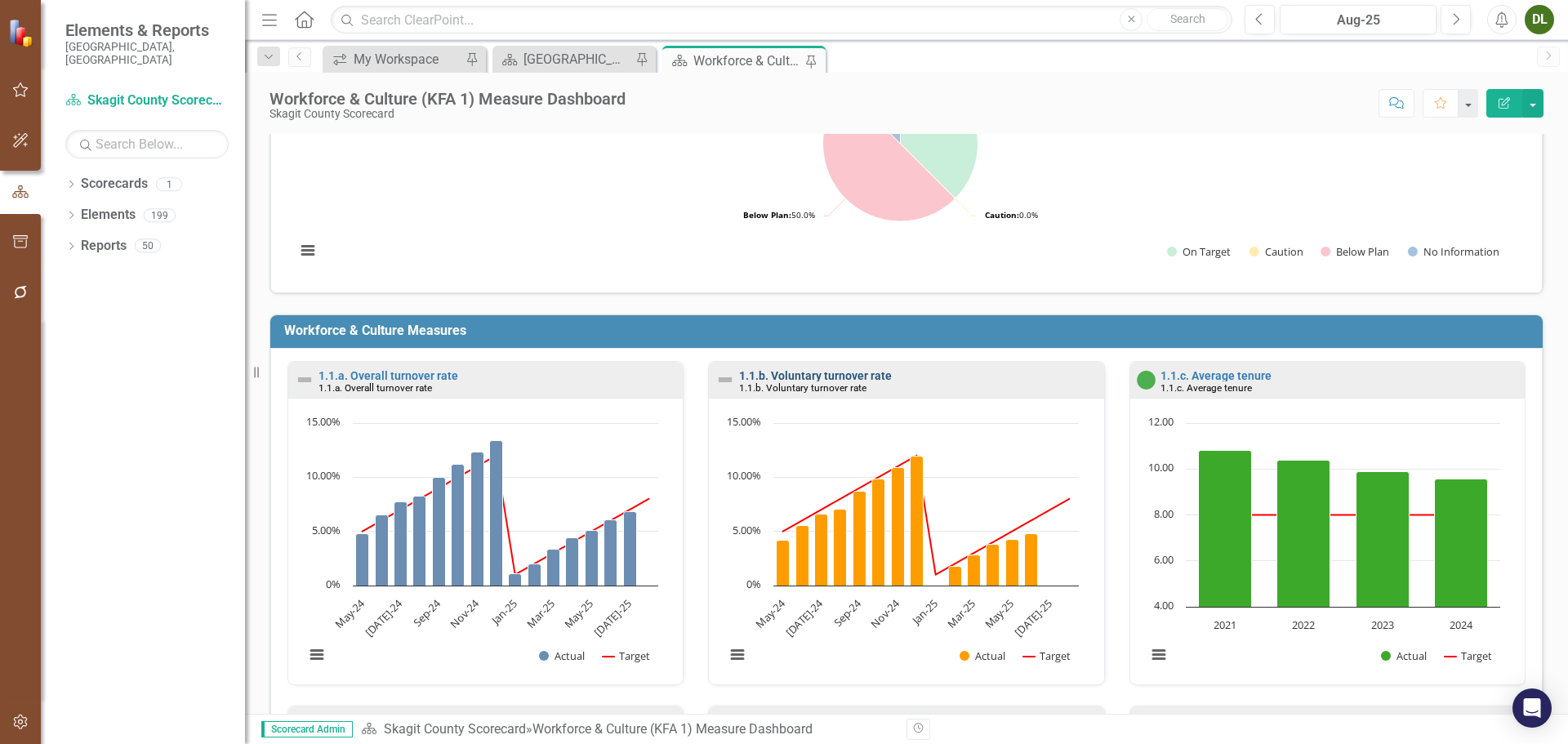
click at [828, 372] on link "1.1.b. Voluntary turnover rate" at bounding box center [815, 375] width 153 height 13
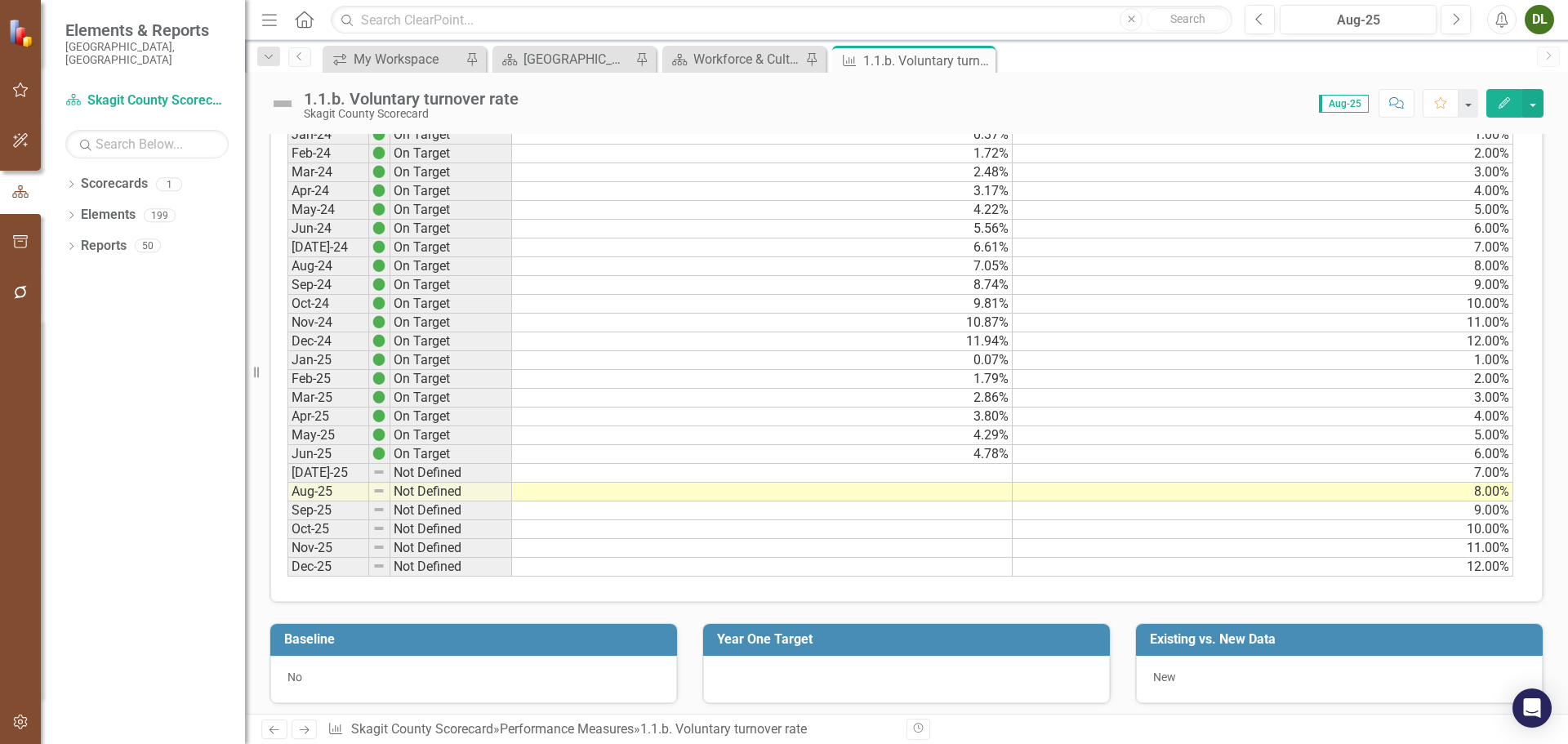
scroll to position [930, 0]
